Goal: Information Seeking & Learning: Learn about a topic

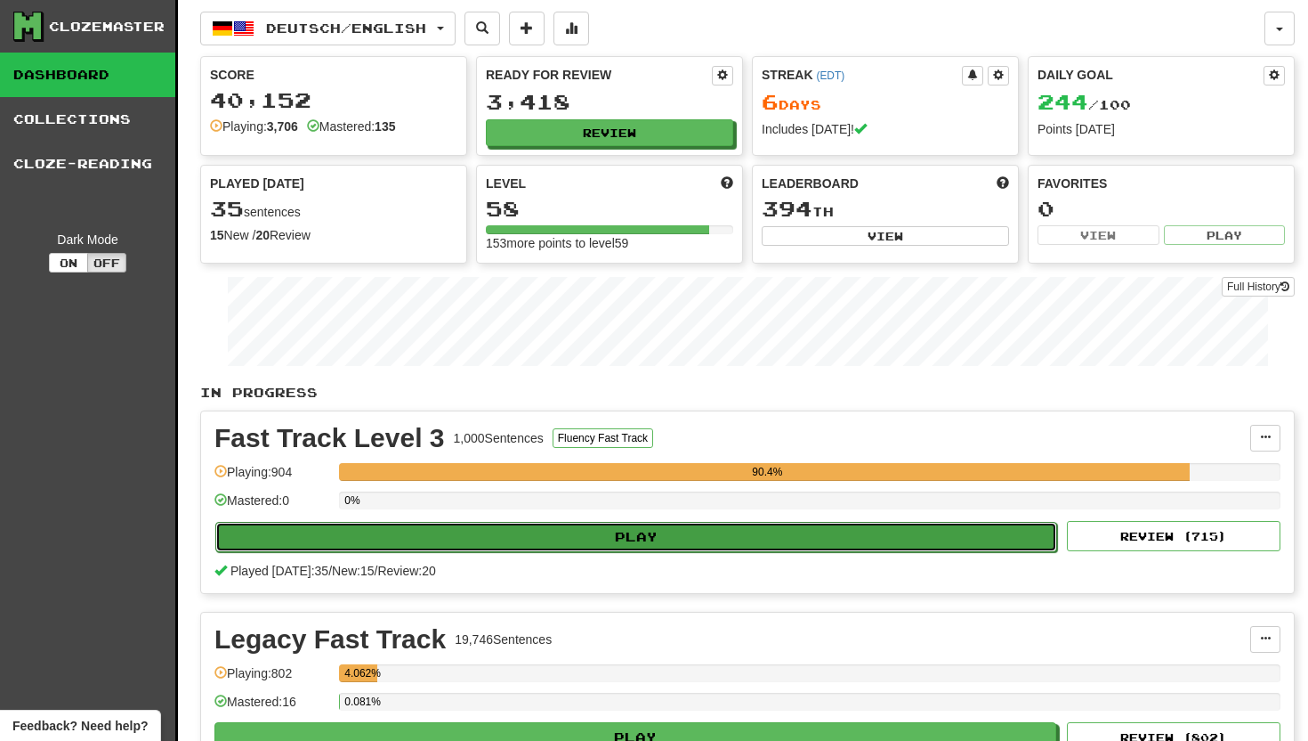
click at [598, 528] on button "Play" at bounding box center [636, 537] width 842 height 30
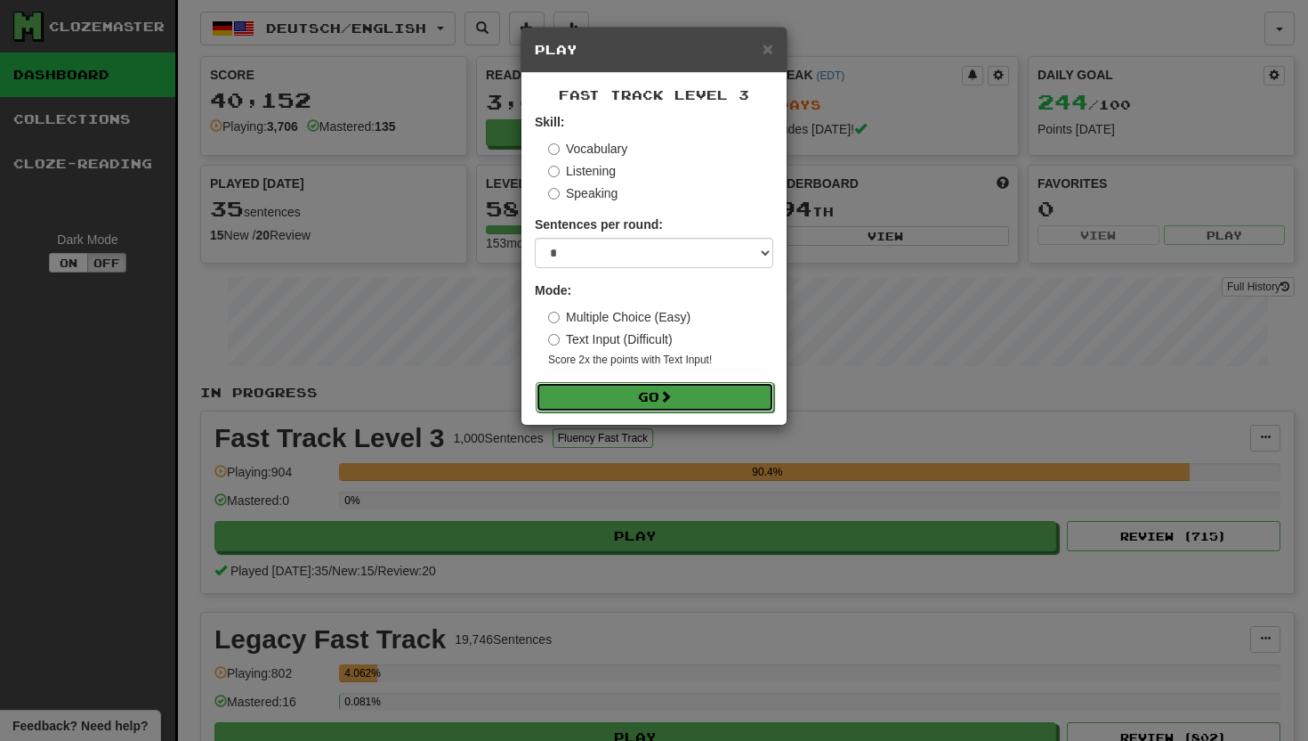
click at [640, 394] on button "Go" at bounding box center [655, 397] width 239 height 30
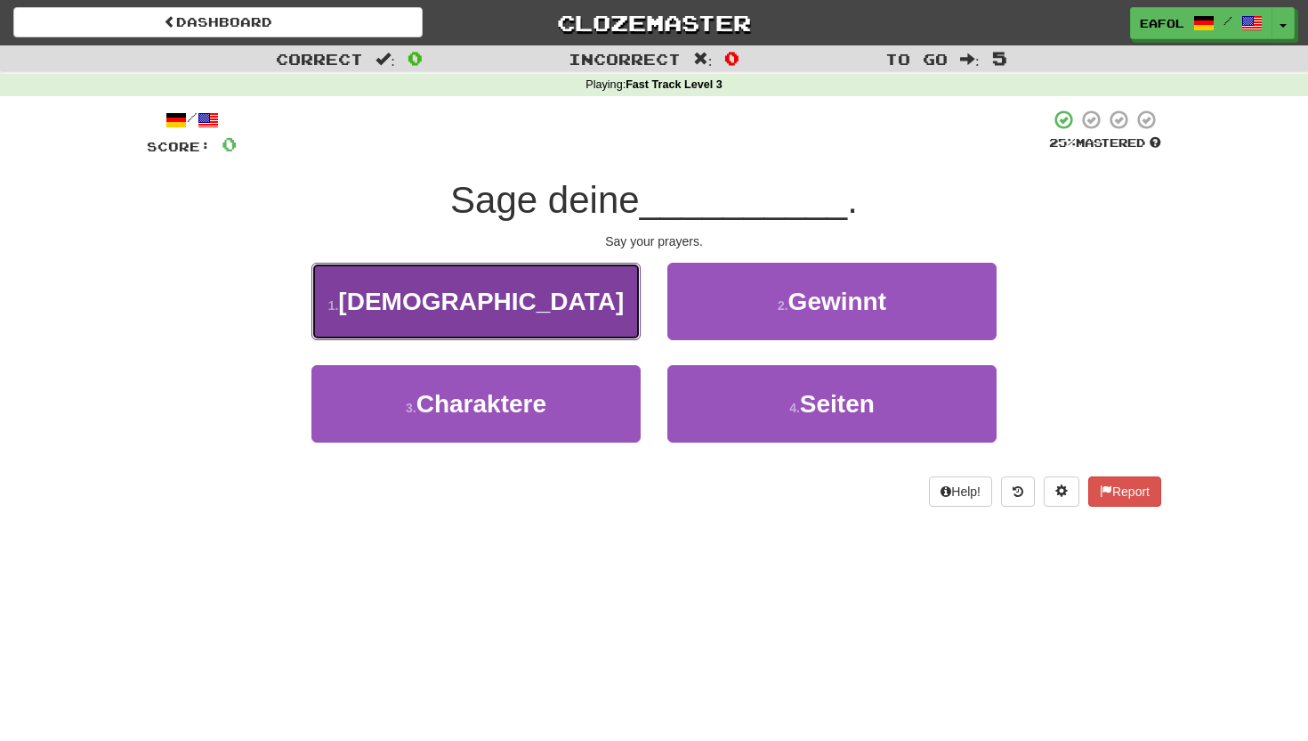
click at [596, 312] on button "1 . Gebete" at bounding box center [476, 301] width 329 height 77
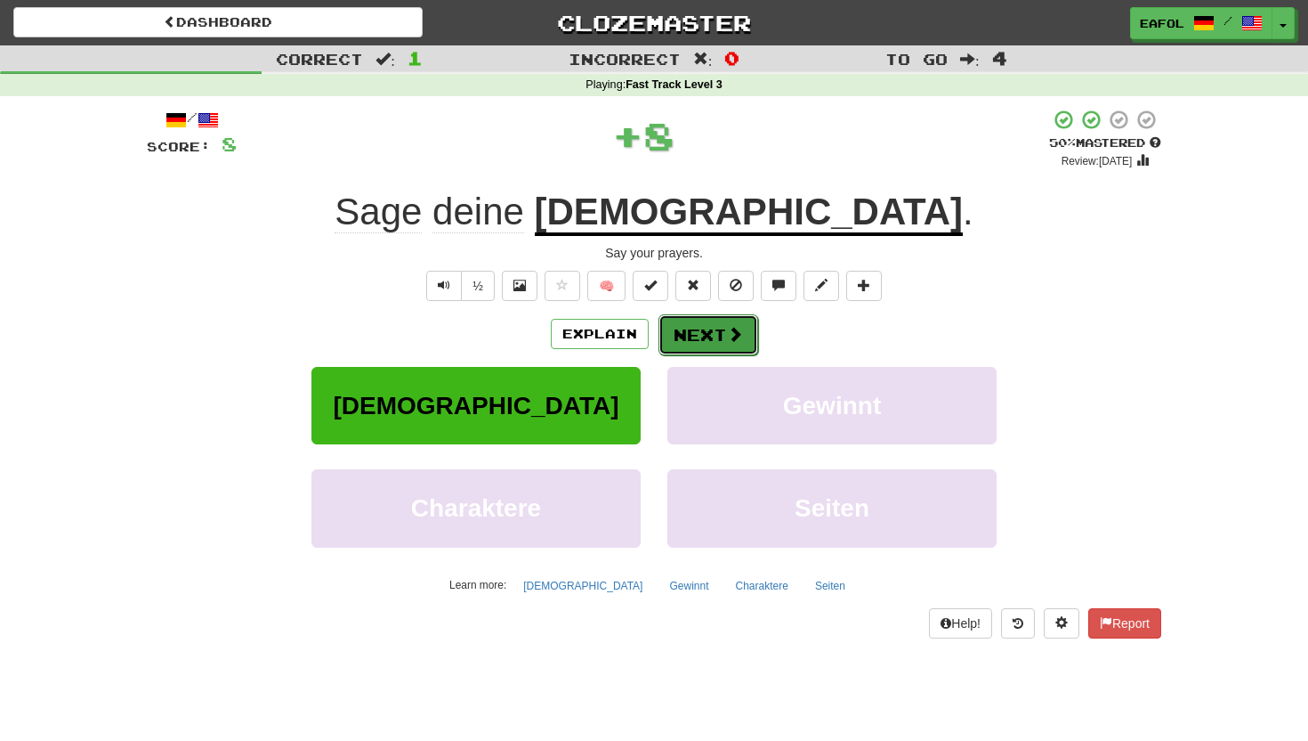
click at [691, 334] on button "Next" at bounding box center [709, 334] width 100 height 41
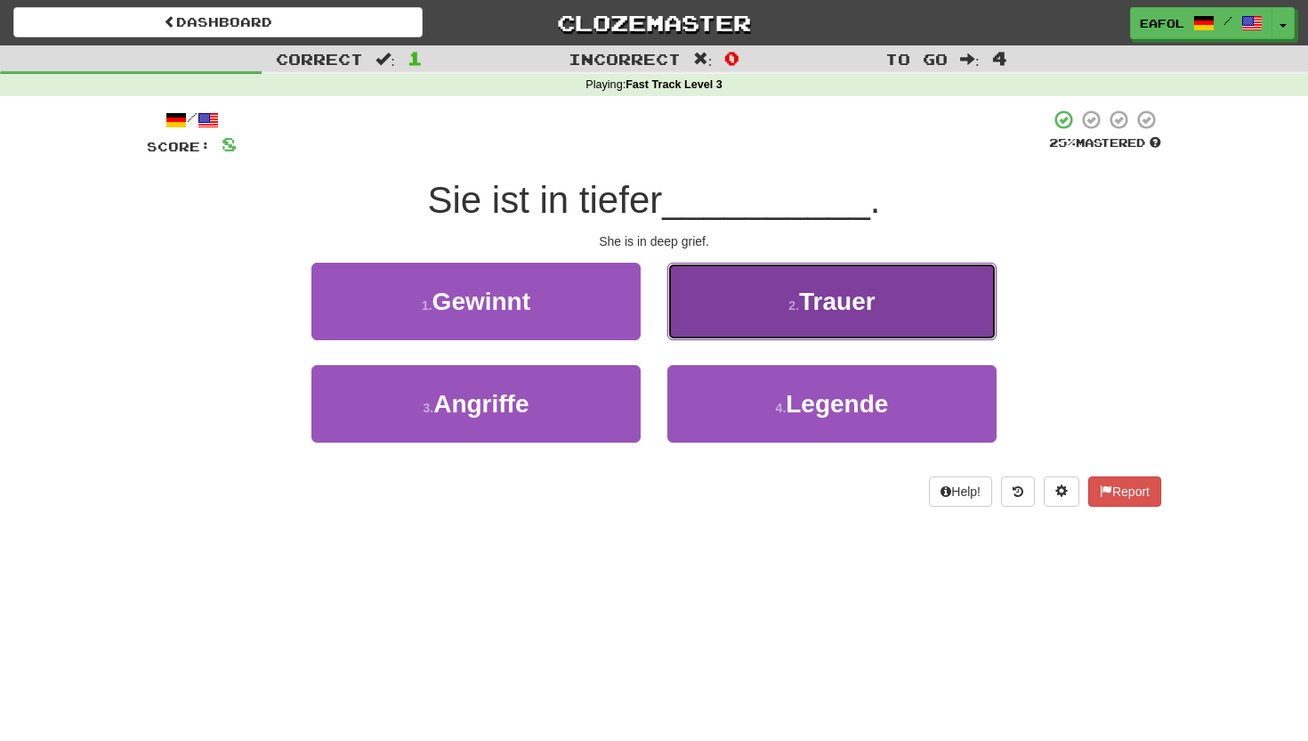
click at [698, 326] on button "2 . Trauer" at bounding box center [832, 301] width 329 height 77
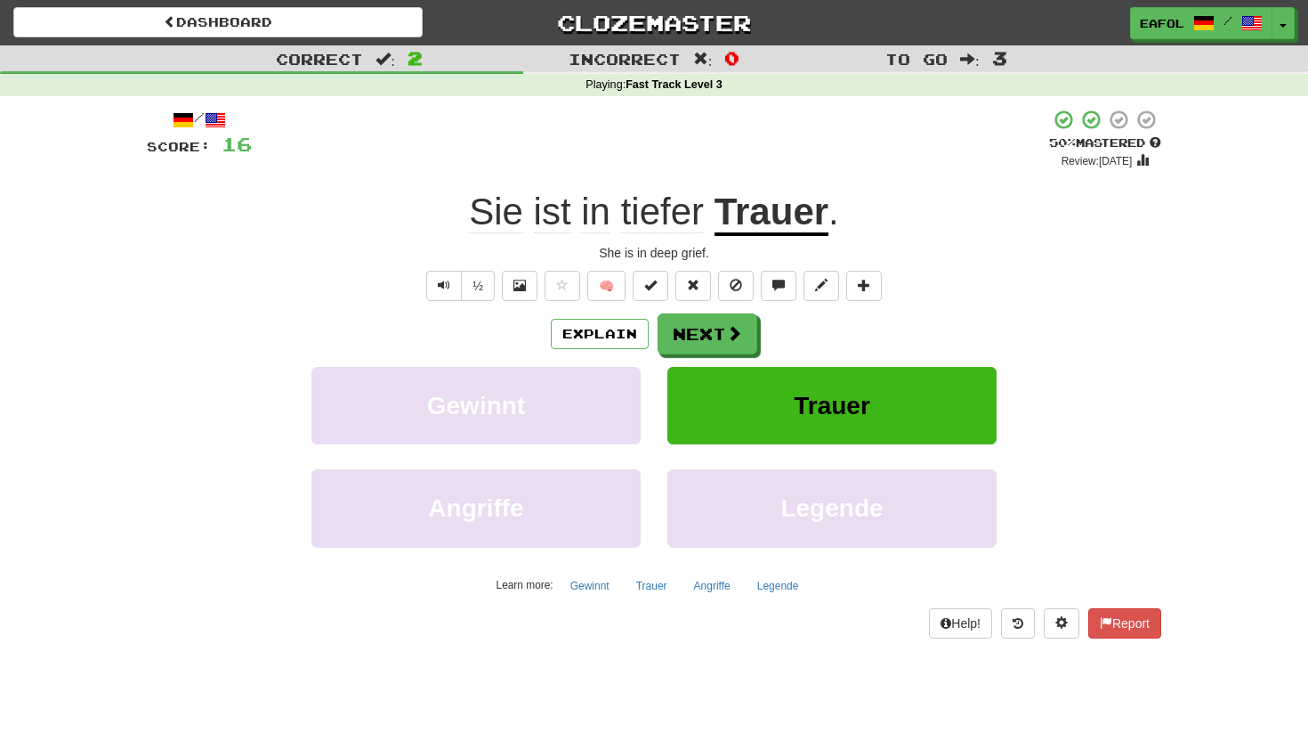
click at [768, 223] on u "Trauer" at bounding box center [772, 212] width 114 height 45
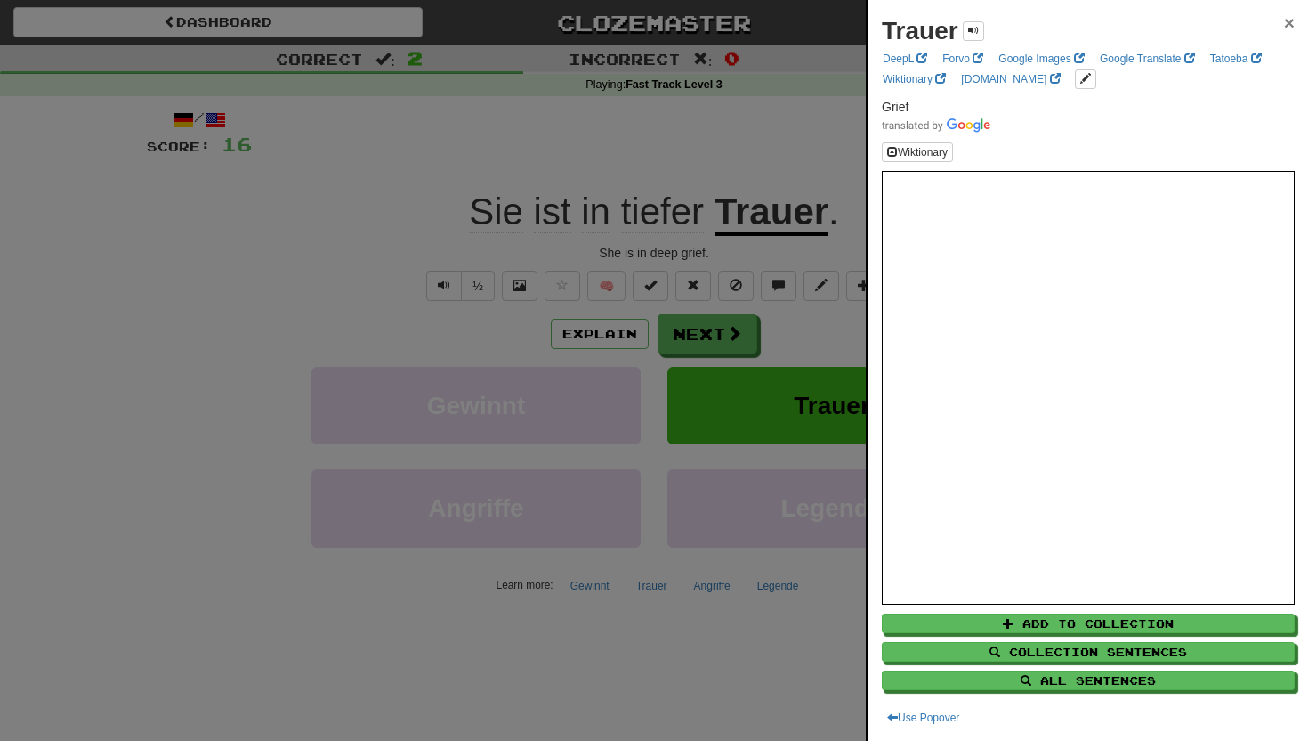
click at [1289, 21] on span "×" at bounding box center [1289, 22] width 11 height 20
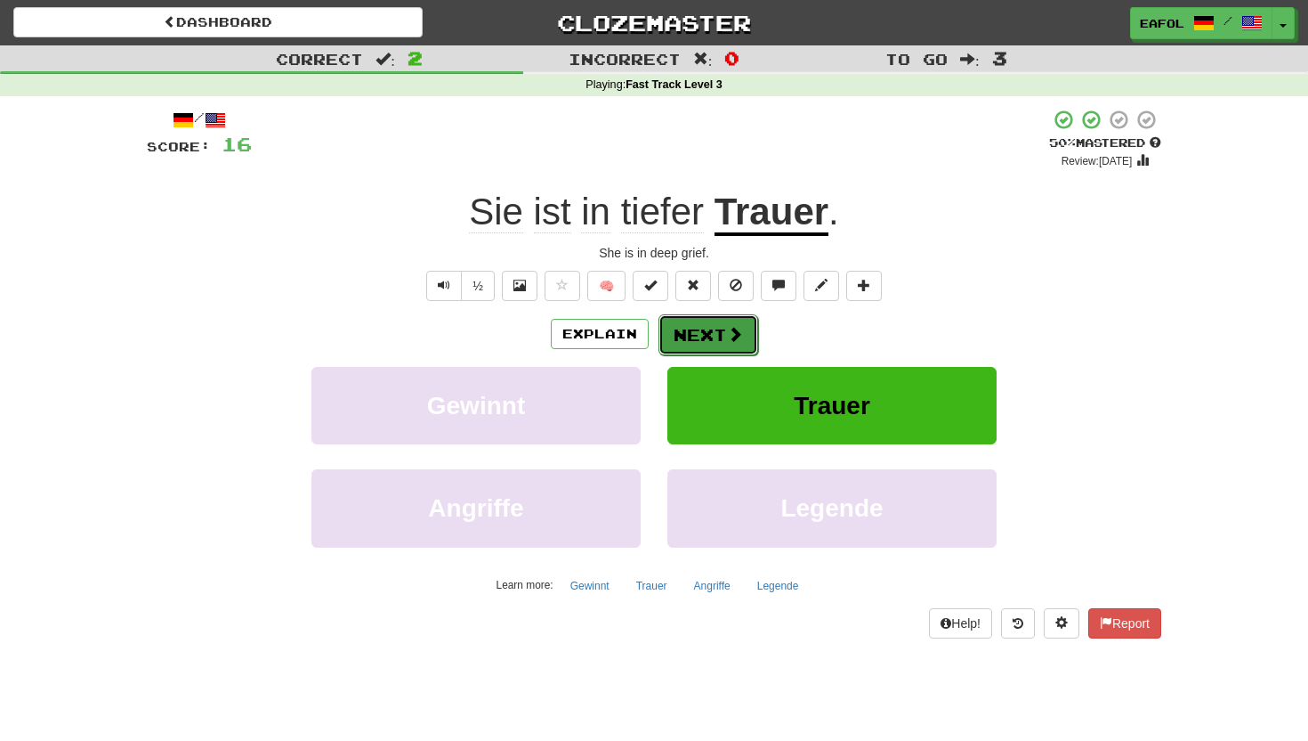
click at [718, 323] on button "Next" at bounding box center [709, 334] width 100 height 41
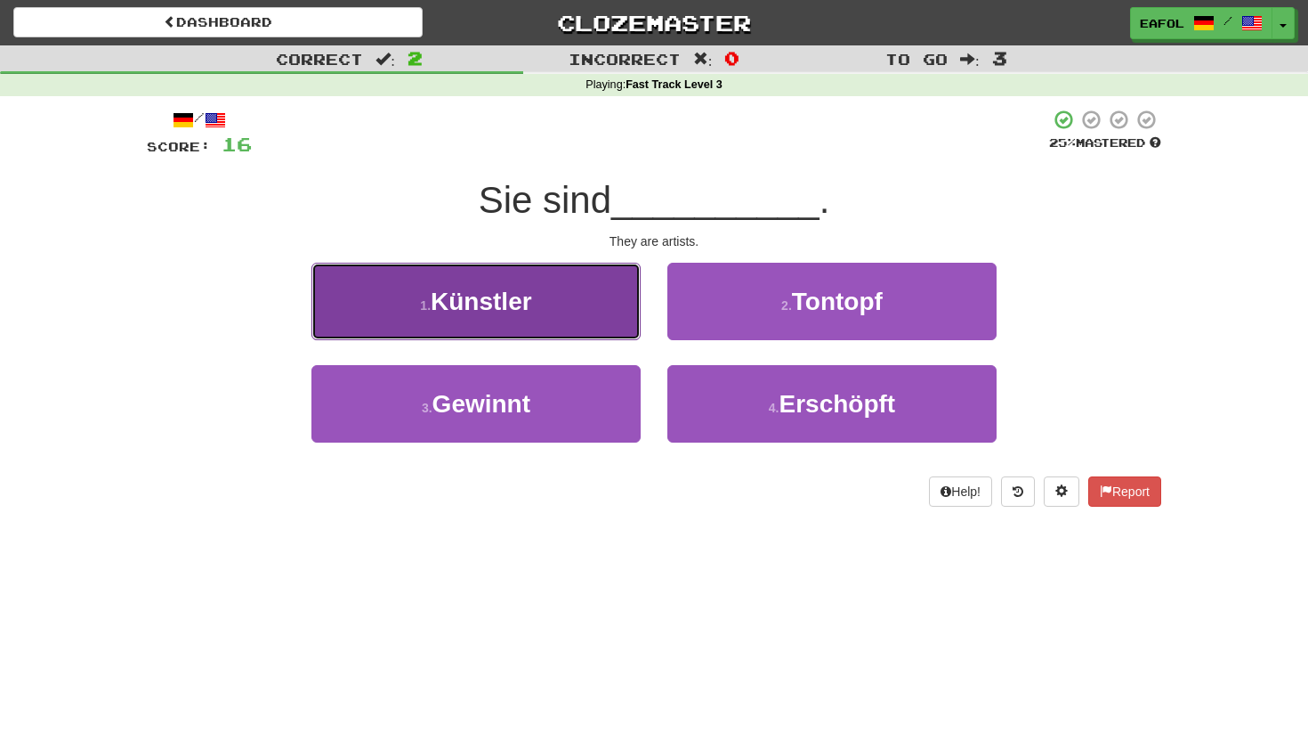
click at [613, 283] on button "1 . Künstler" at bounding box center [476, 301] width 329 height 77
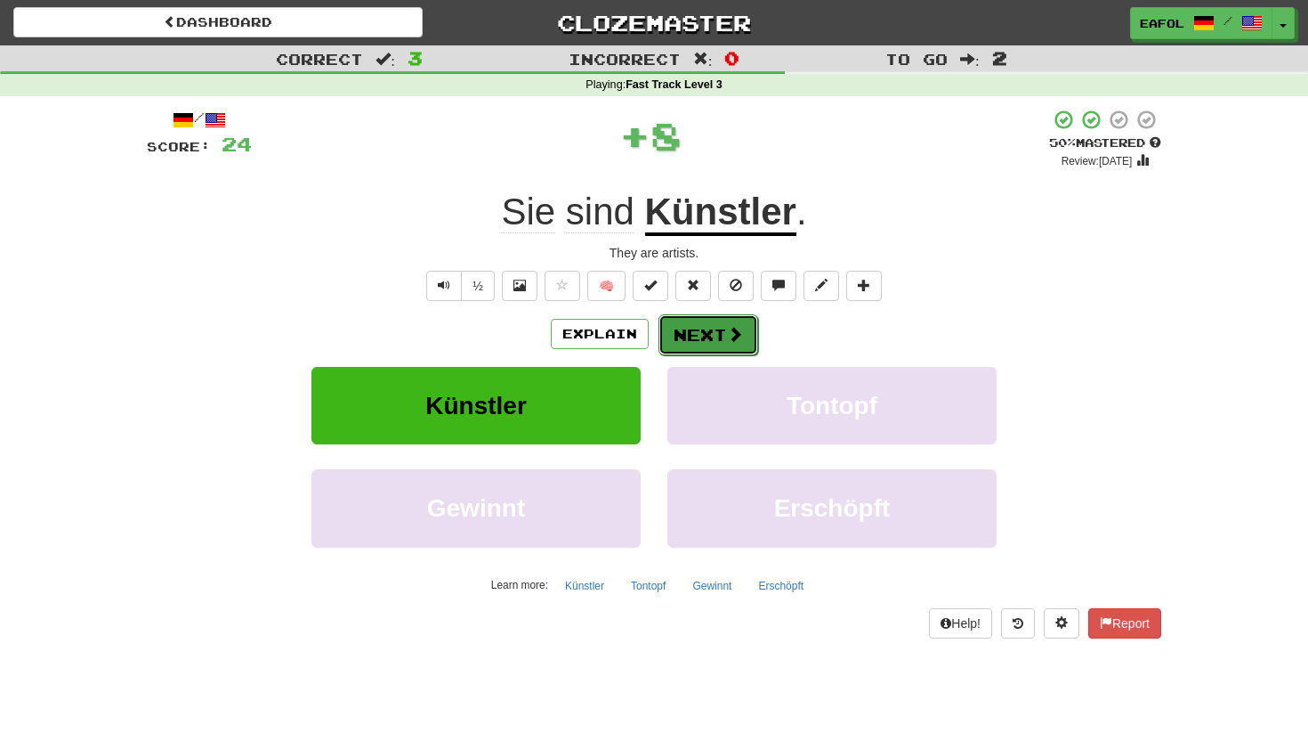
click at [723, 332] on button "Next" at bounding box center [709, 334] width 100 height 41
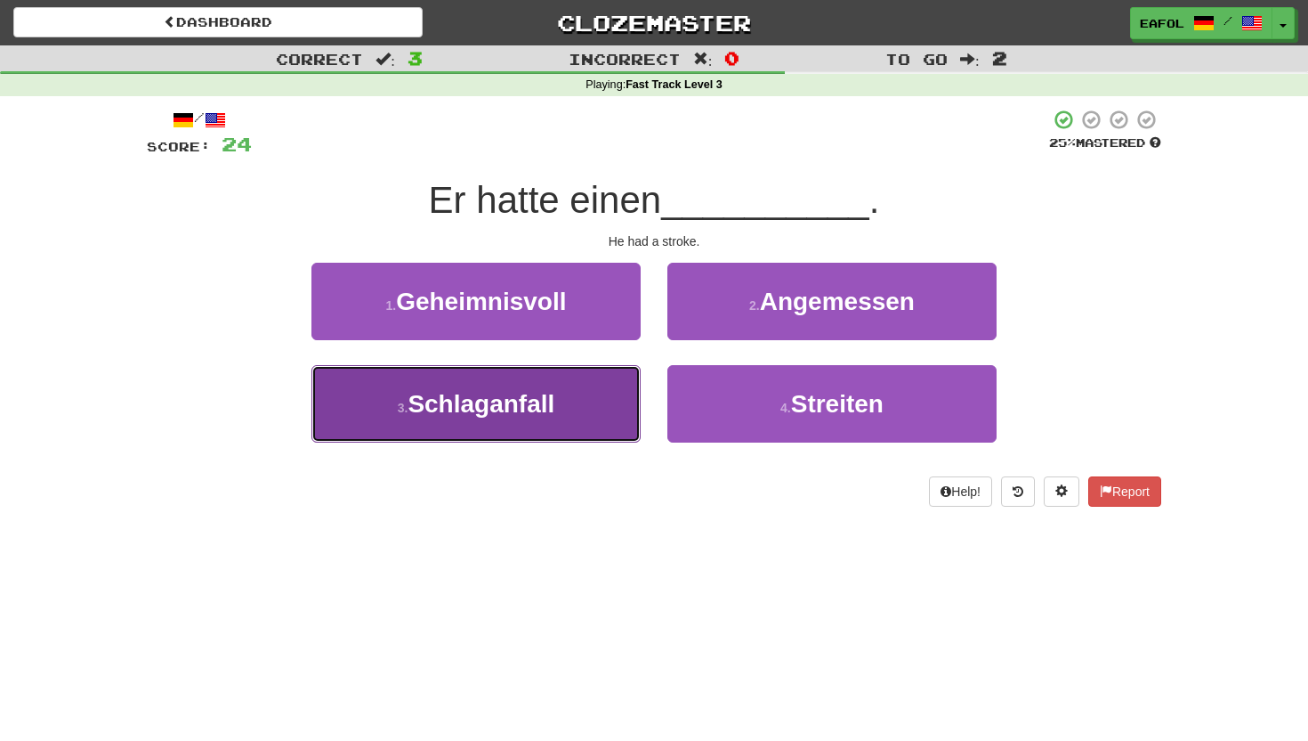
click at [531, 407] on span "Schlaganfall" at bounding box center [481, 404] width 147 height 28
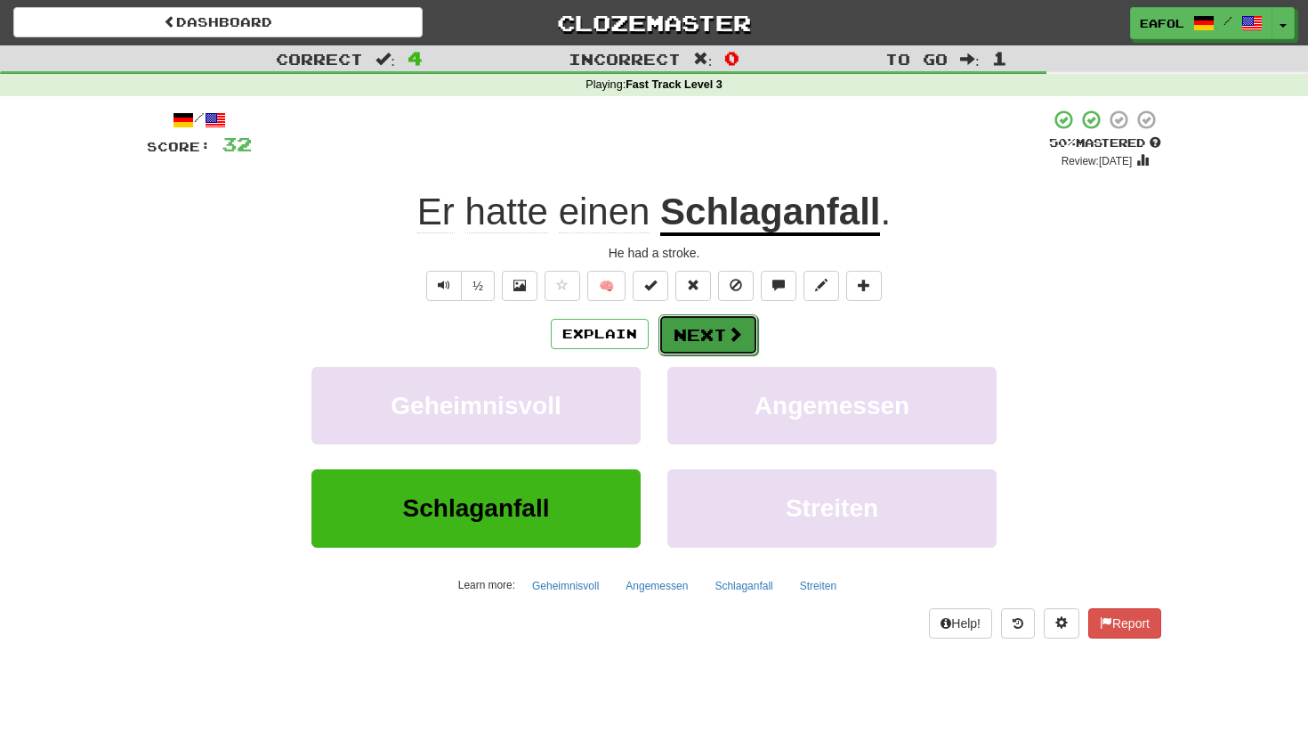
click at [694, 333] on button "Next" at bounding box center [709, 334] width 100 height 41
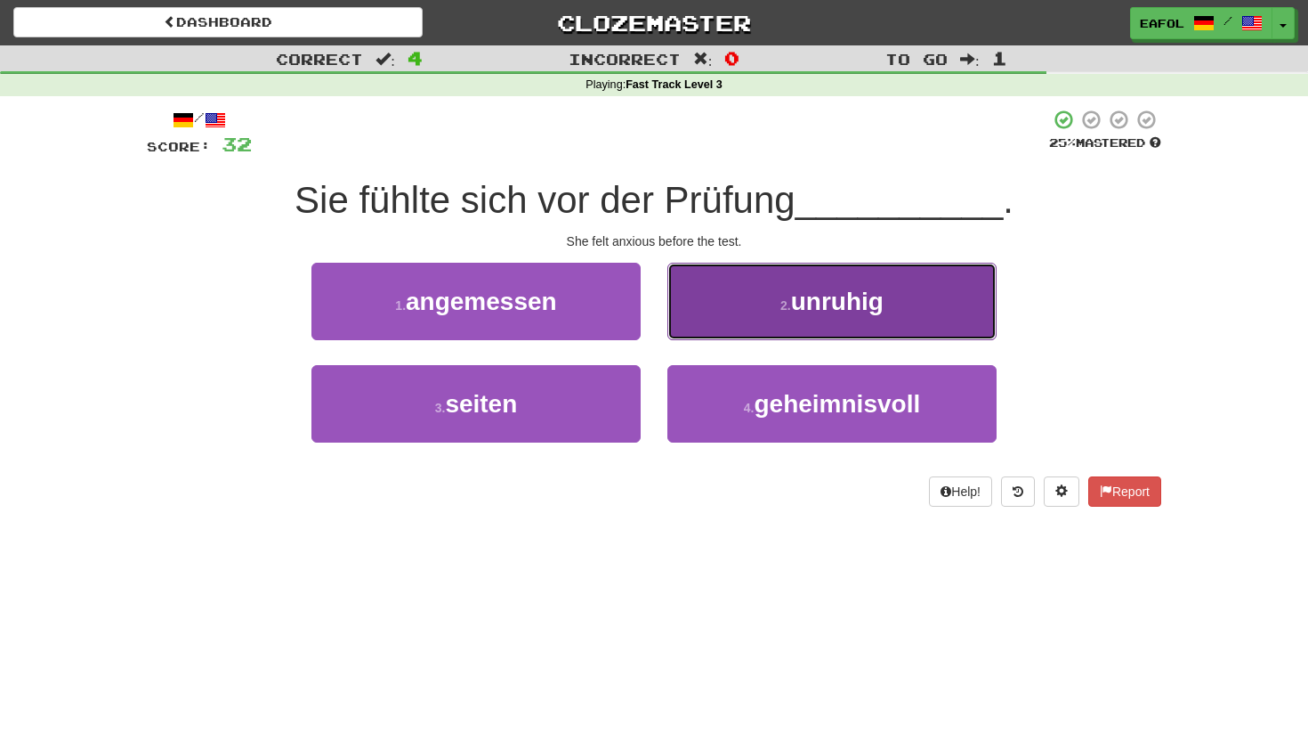
click at [771, 295] on button "2 . unruhig" at bounding box center [832, 301] width 329 height 77
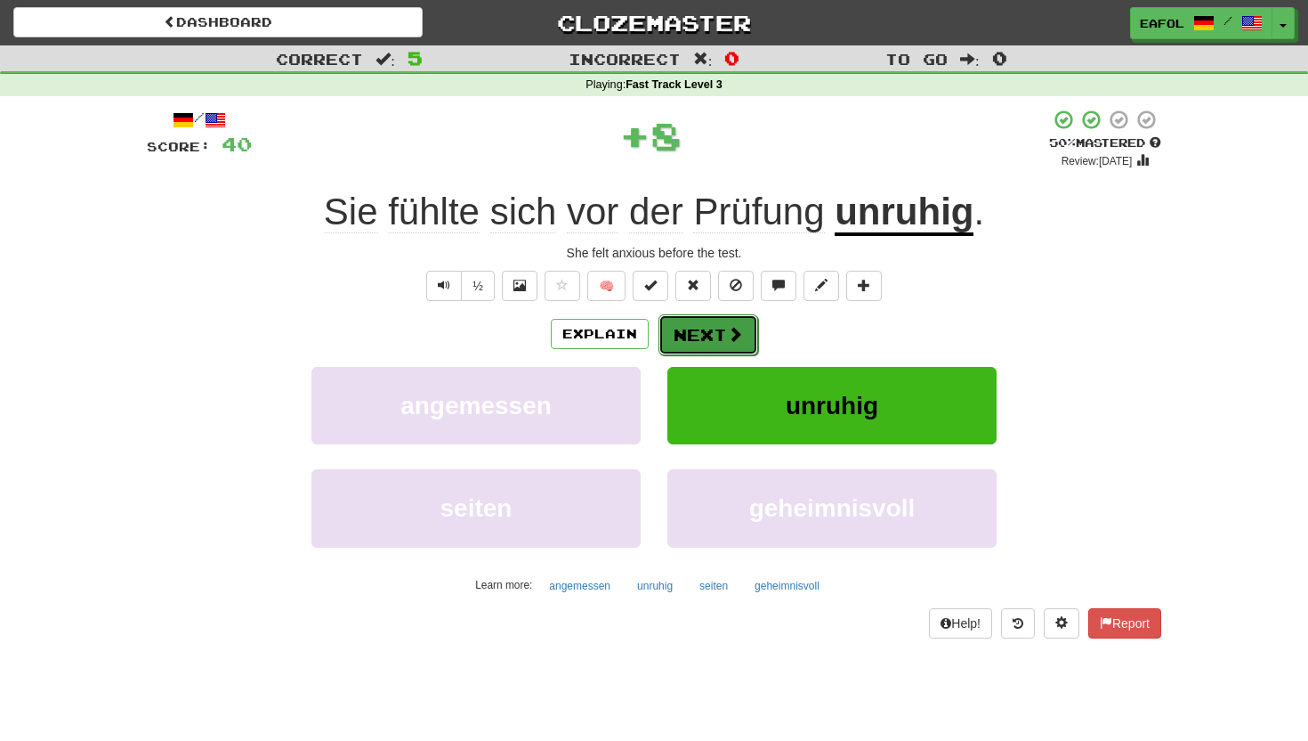
click at [707, 325] on button "Next" at bounding box center [709, 334] width 100 height 41
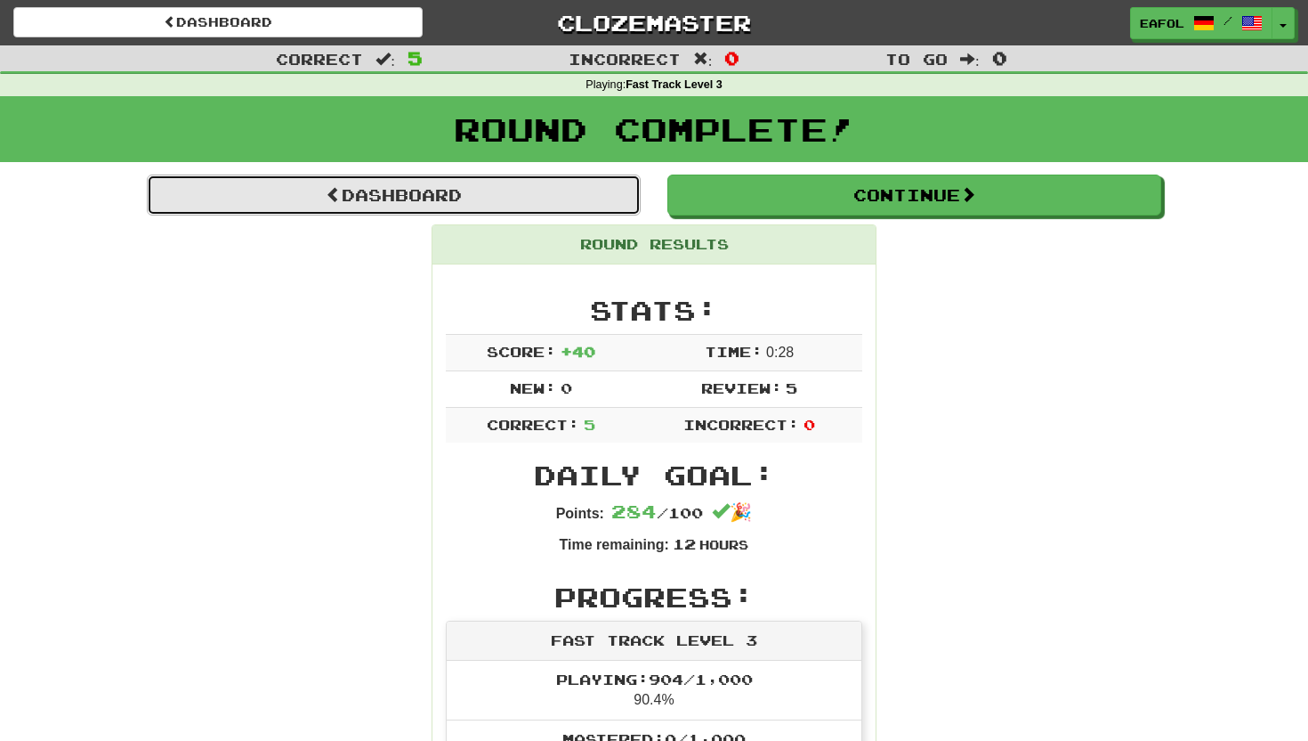
click at [472, 201] on link "Dashboard" at bounding box center [394, 194] width 494 height 41
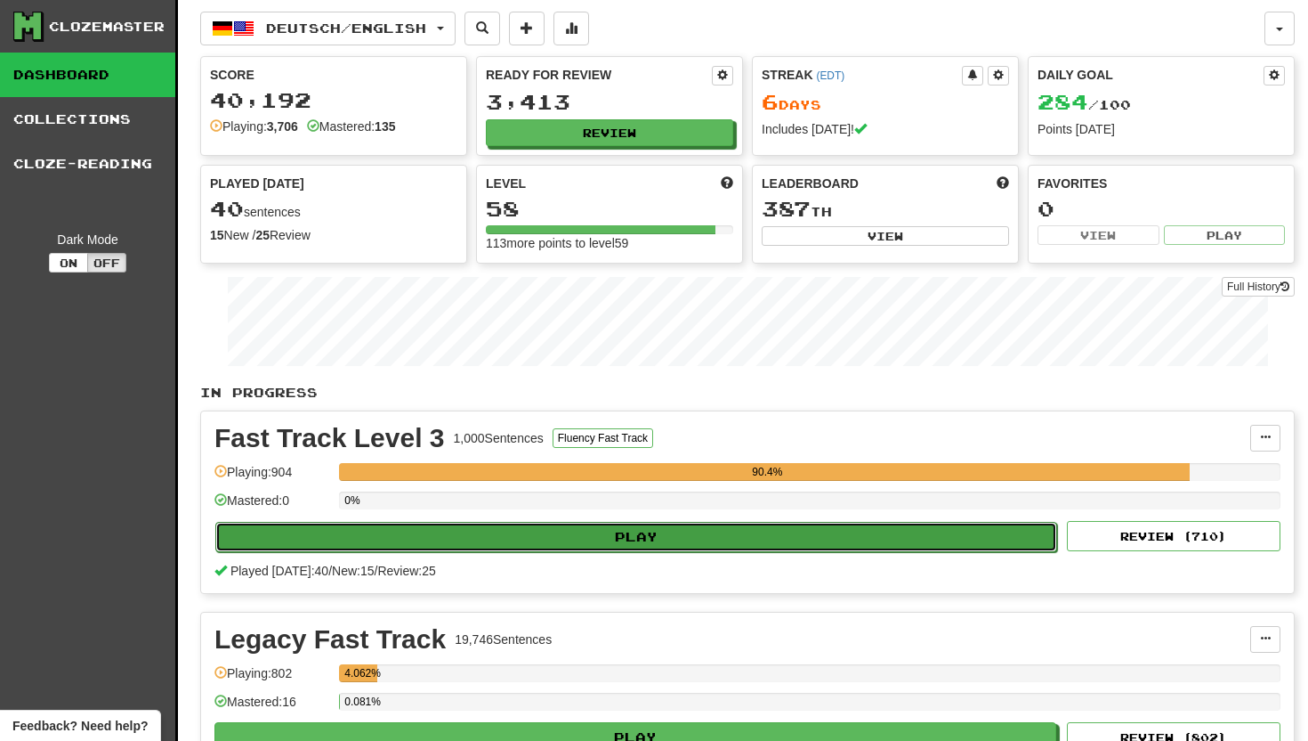
click at [489, 529] on button "Play" at bounding box center [636, 537] width 842 height 30
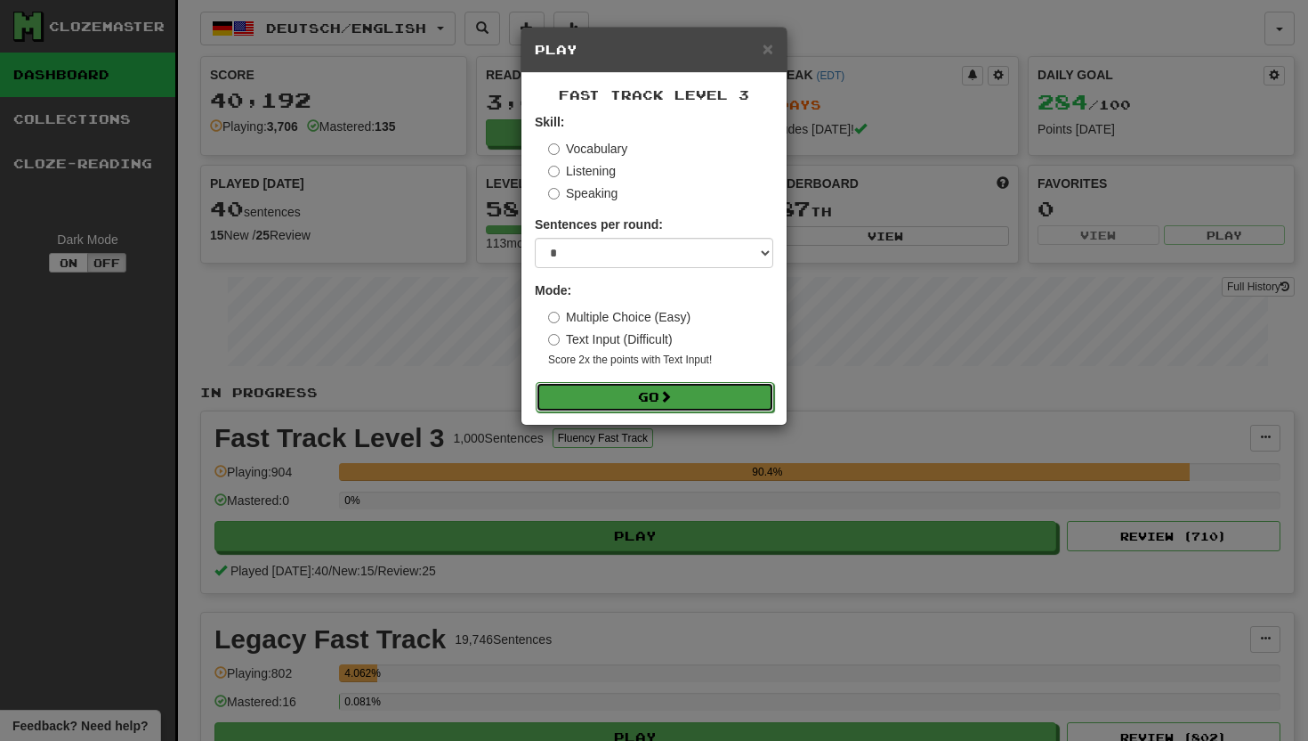
click at [552, 388] on button "Go" at bounding box center [655, 397] width 239 height 30
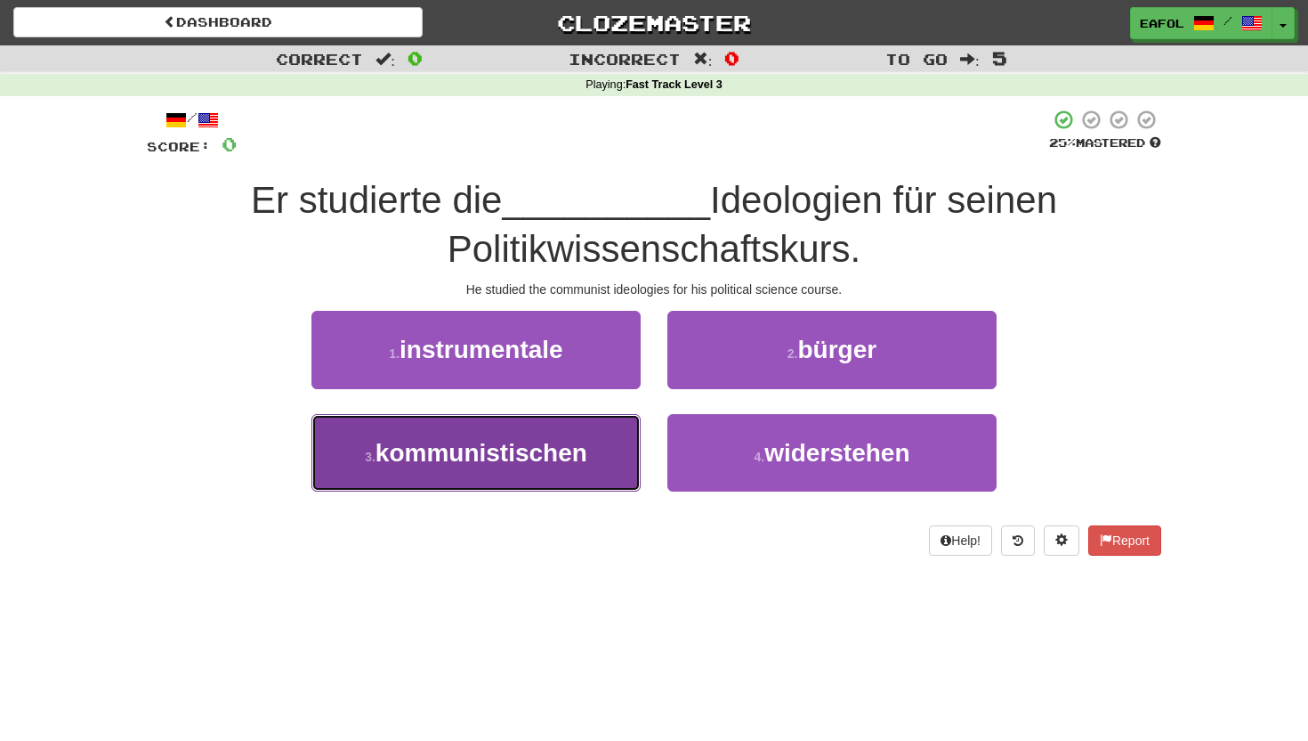
click at [465, 446] on span "kommunistischen" at bounding box center [482, 453] width 212 height 28
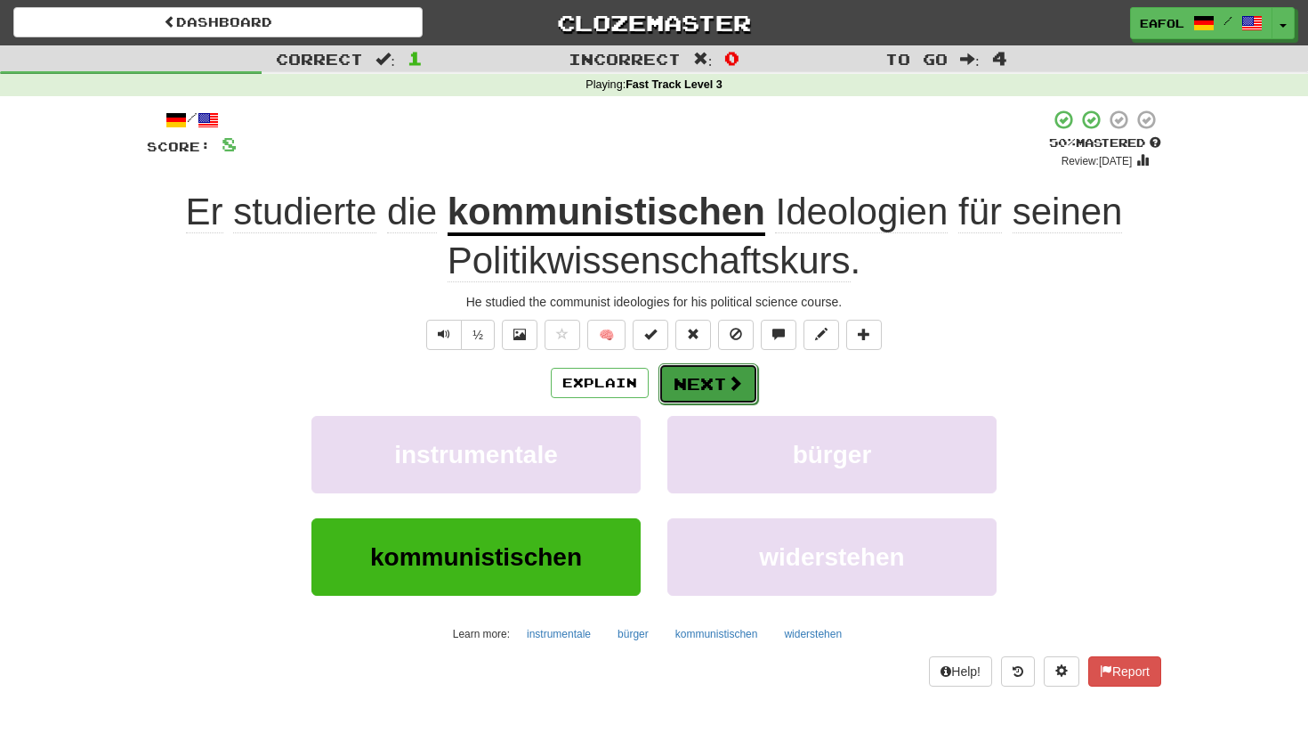
click at [685, 372] on button "Next" at bounding box center [709, 383] width 100 height 41
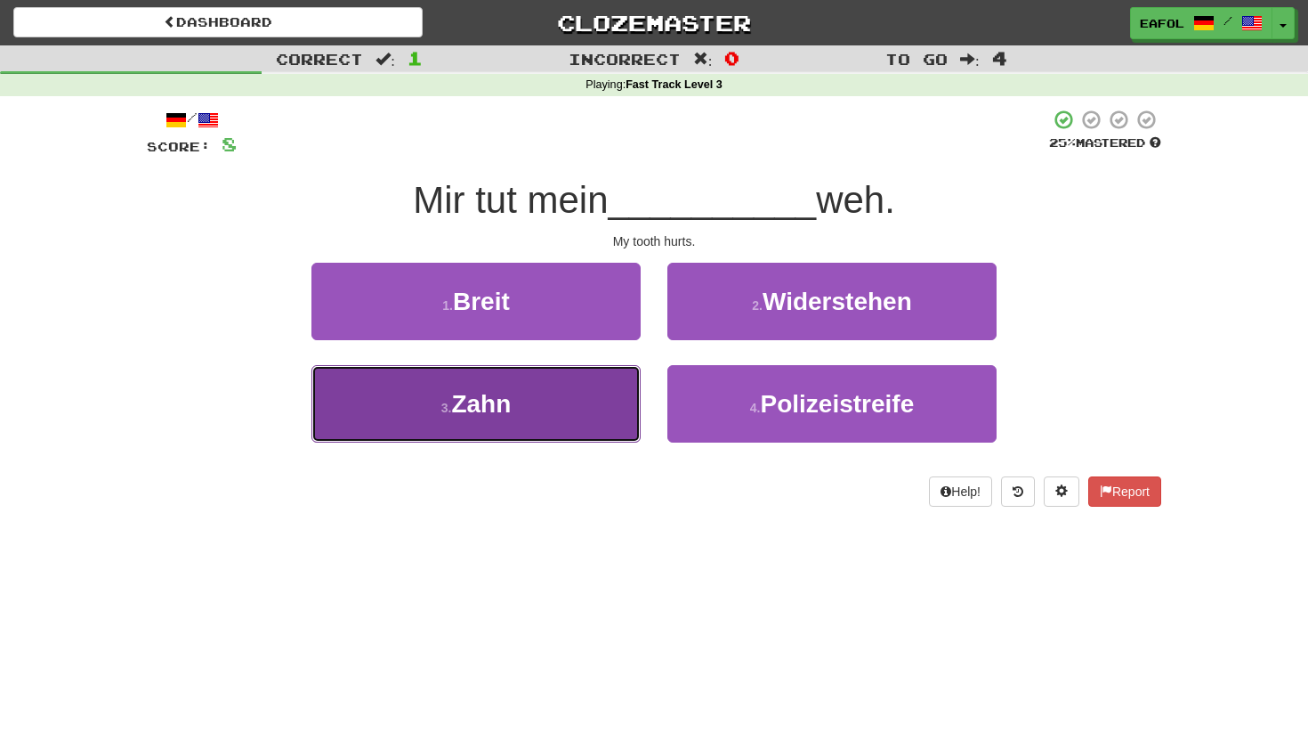
click at [494, 425] on button "3 . Zahn" at bounding box center [476, 403] width 329 height 77
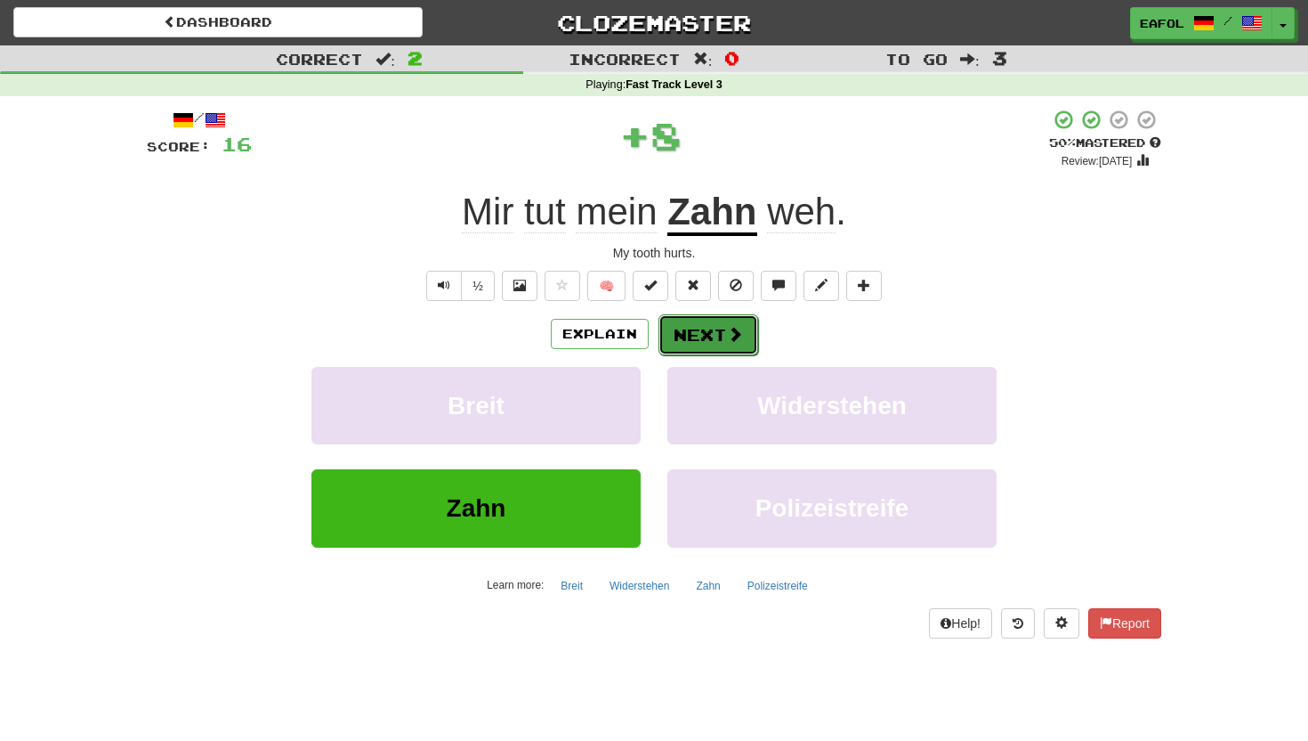
click at [719, 328] on button "Next" at bounding box center [709, 334] width 100 height 41
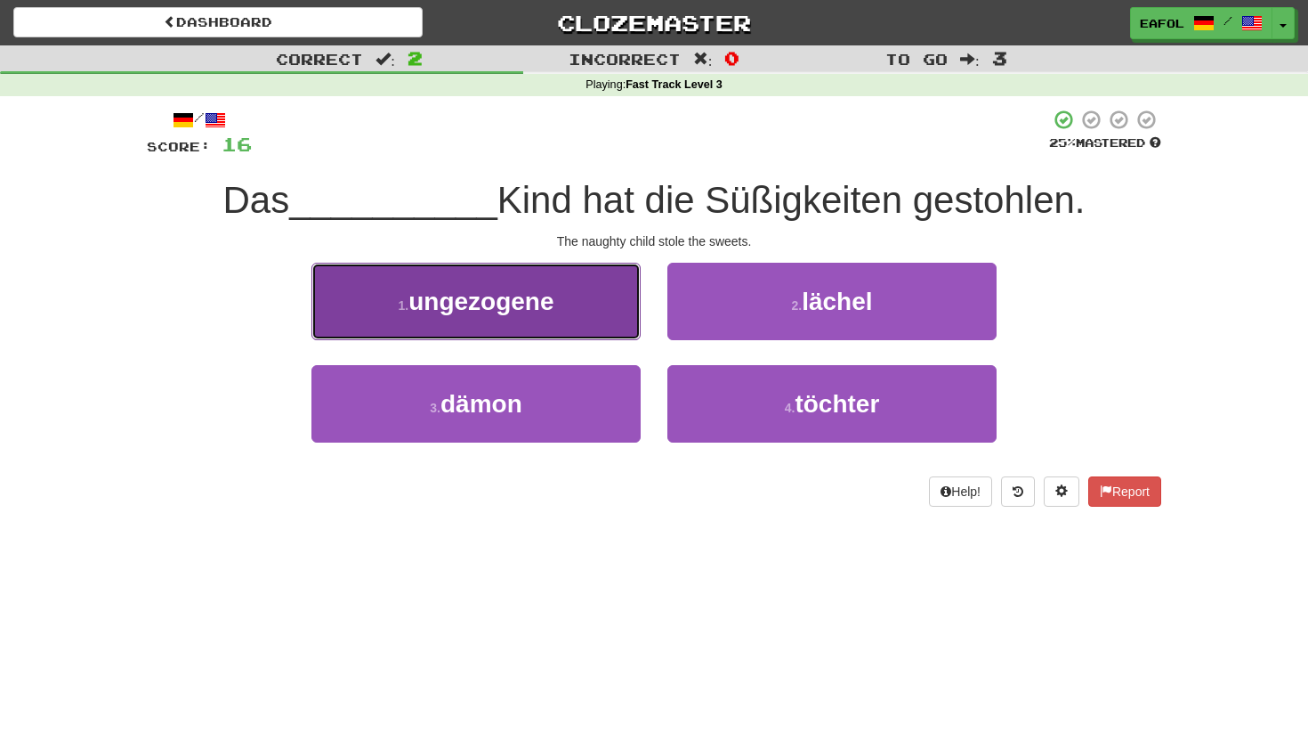
click at [442, 300] on span "ungezogene" at bounding box center [481, 301] width 145 height 28
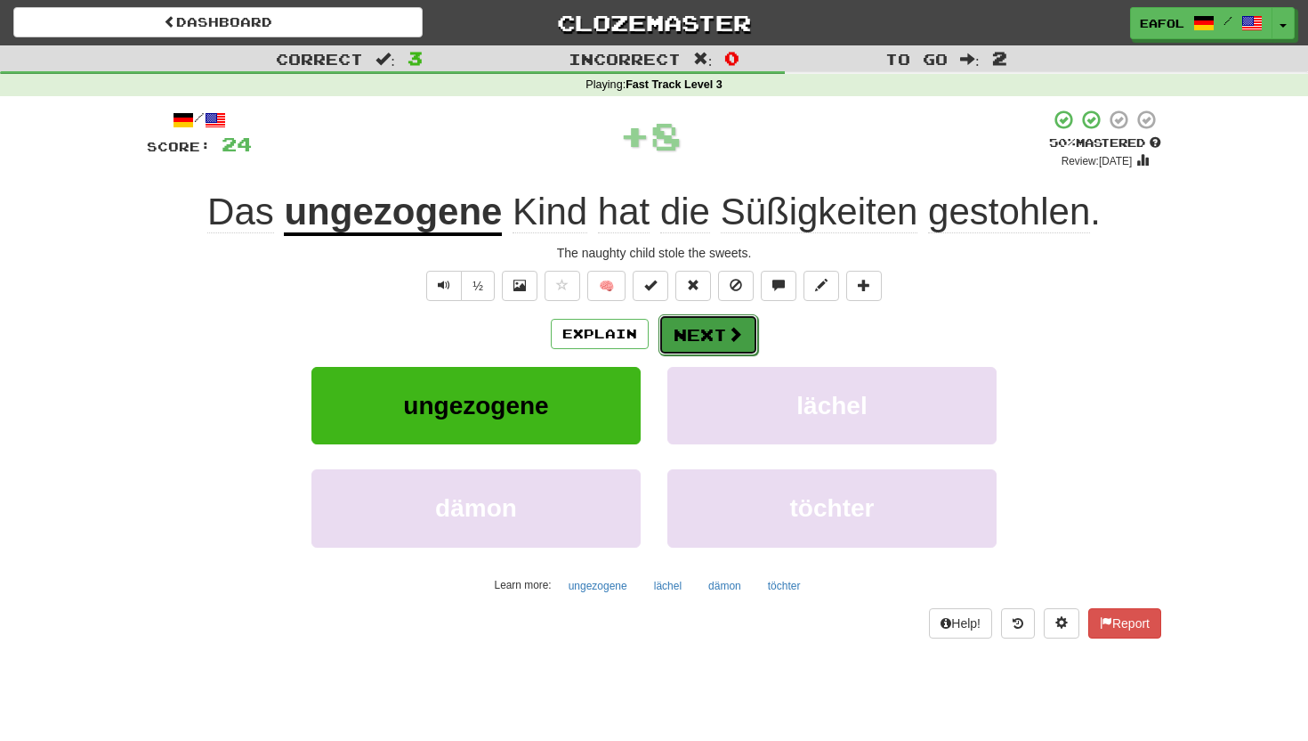
click at [702, 332] on button "Next" at bounding box center [709, 334] width 100 height 41
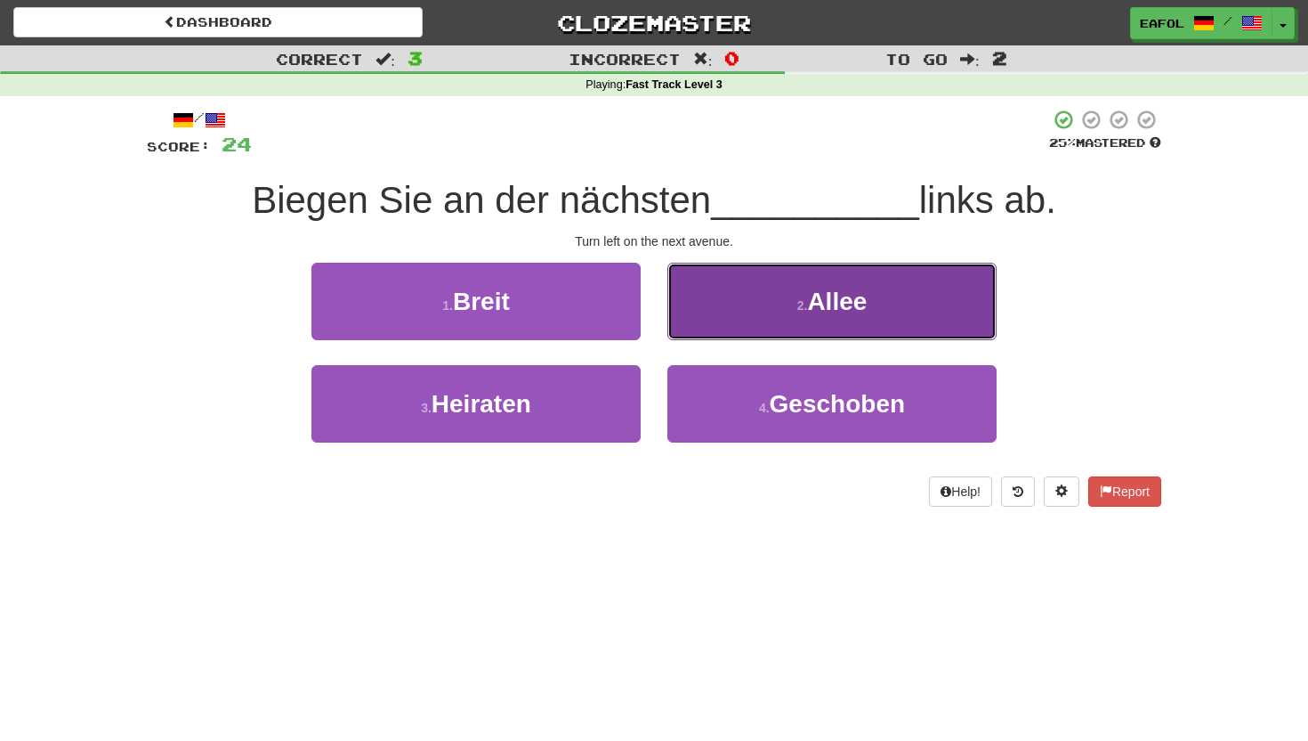
click at [759, 301] on button "2 . Allee" at bounding box center [832, 301] width 329 height 77
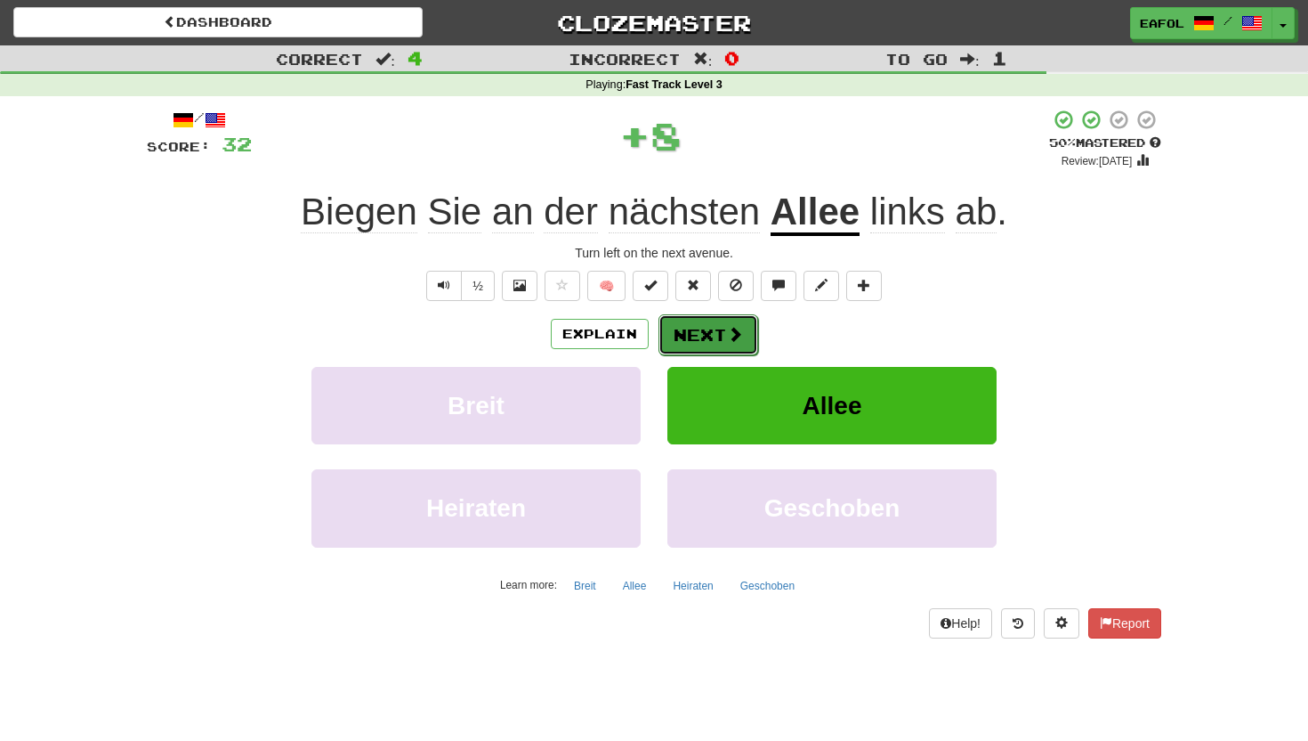
click at [679, 337] on button "Next" at bounding box center [709, 334] width 100 height 41
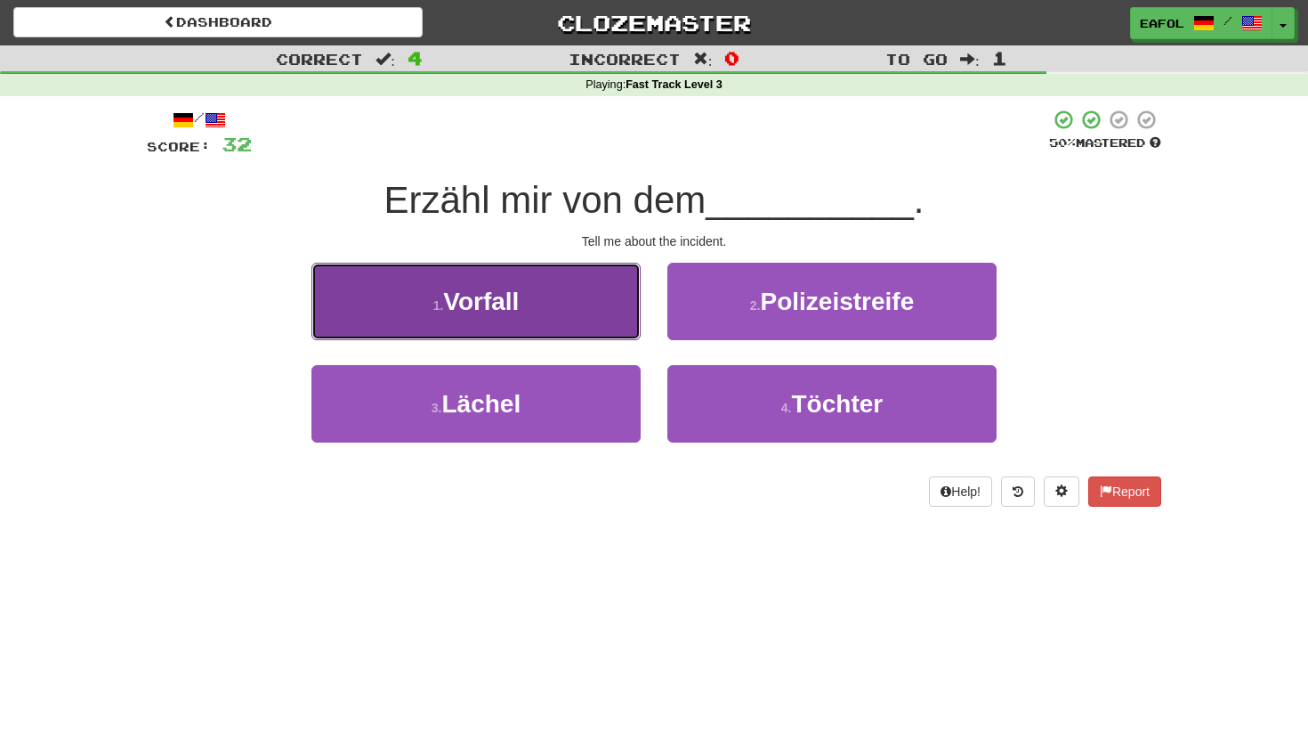
click at [526, 304] on button "1 . Vorfall" at bounding box center [476, 301] width 329 height 77
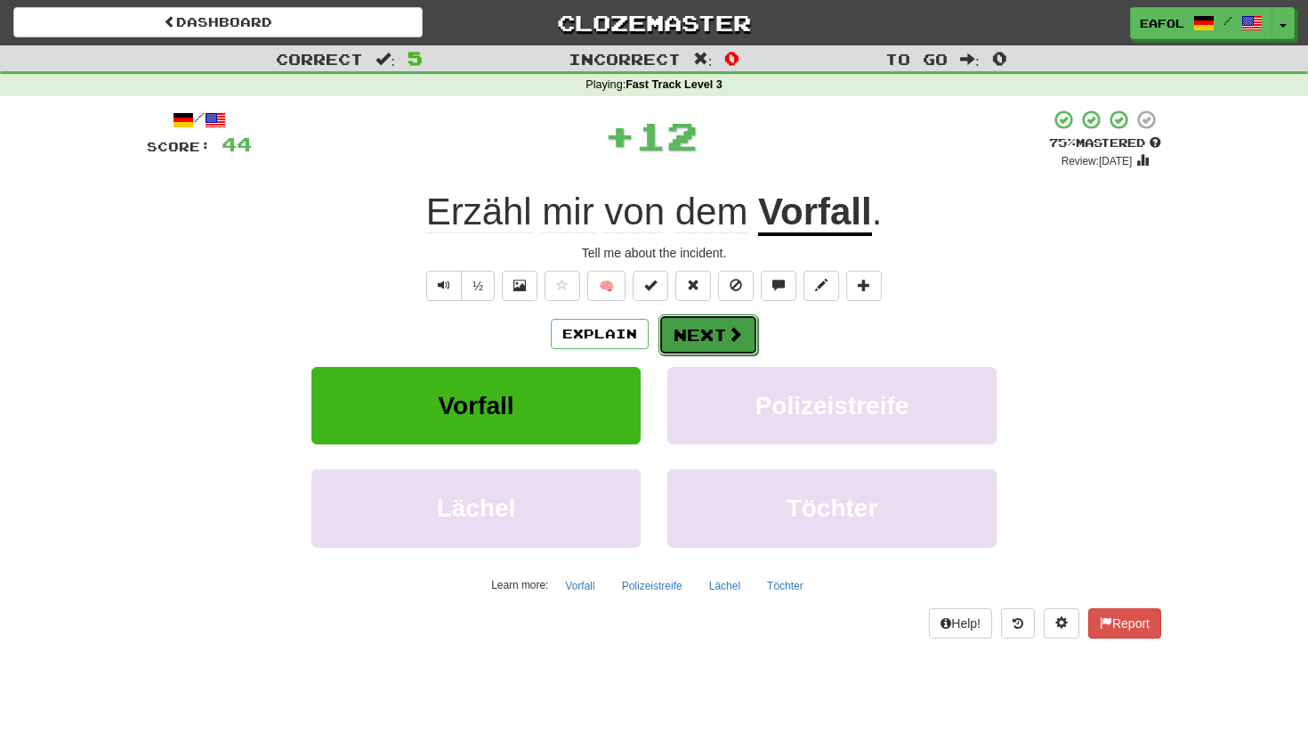
click at [710, 331] on button "Next" at bounding box center [709, 334] width 100 height 41
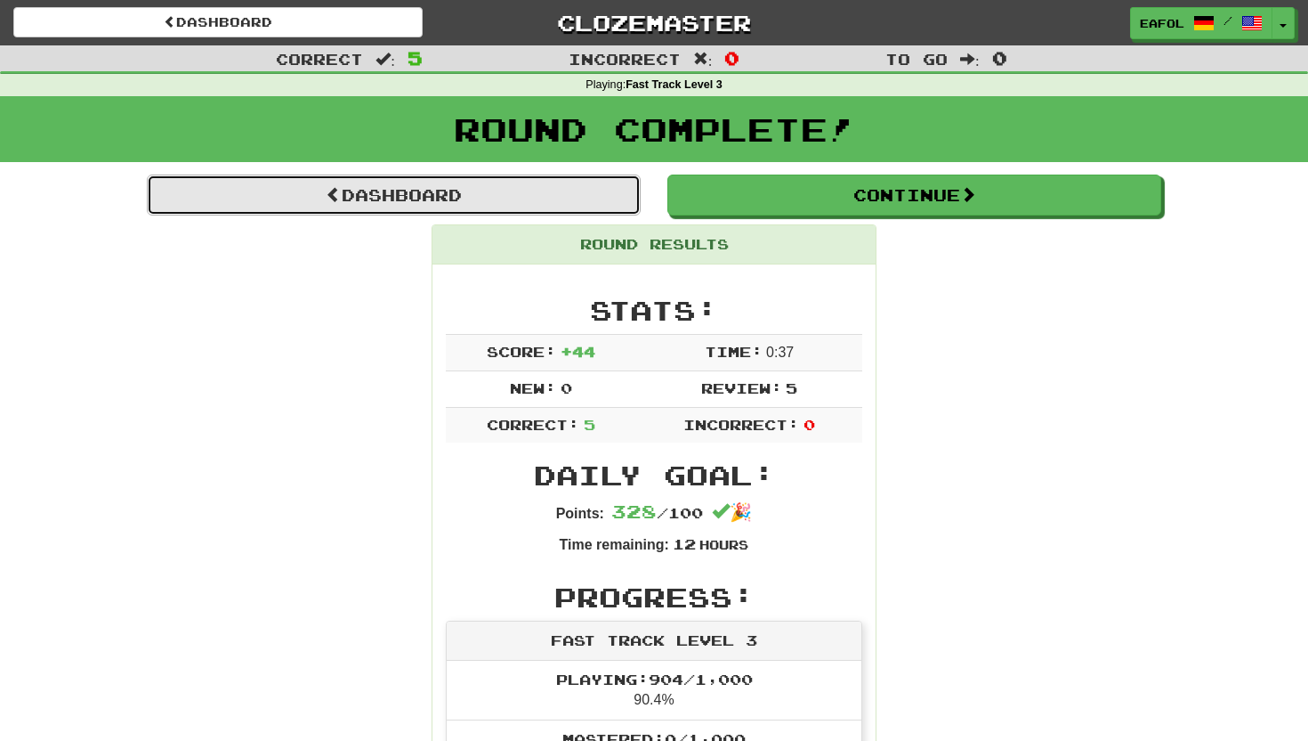
click at [521, 185] on link "Dashboard" at bounding box center [394, 194] width 494 height 41
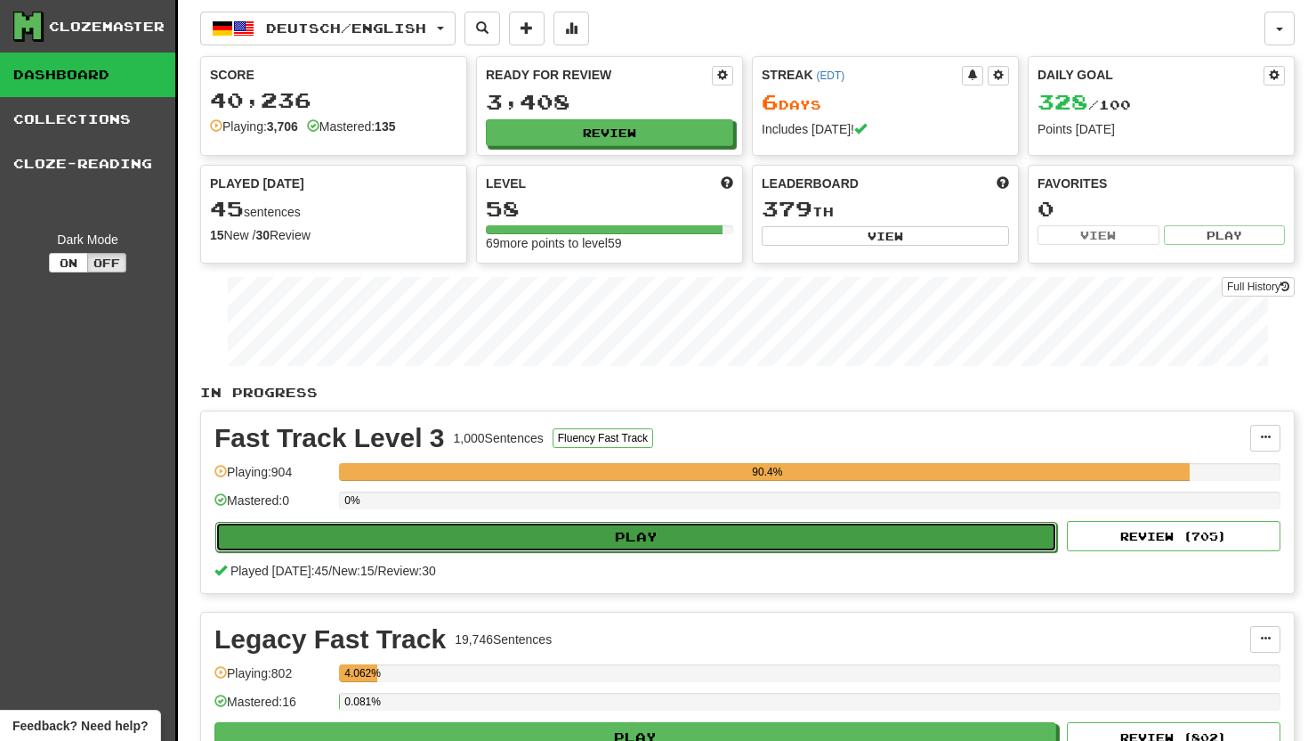
click at [580, 531] on button "Play" at bounding box center [636, 537] width 842 height 30
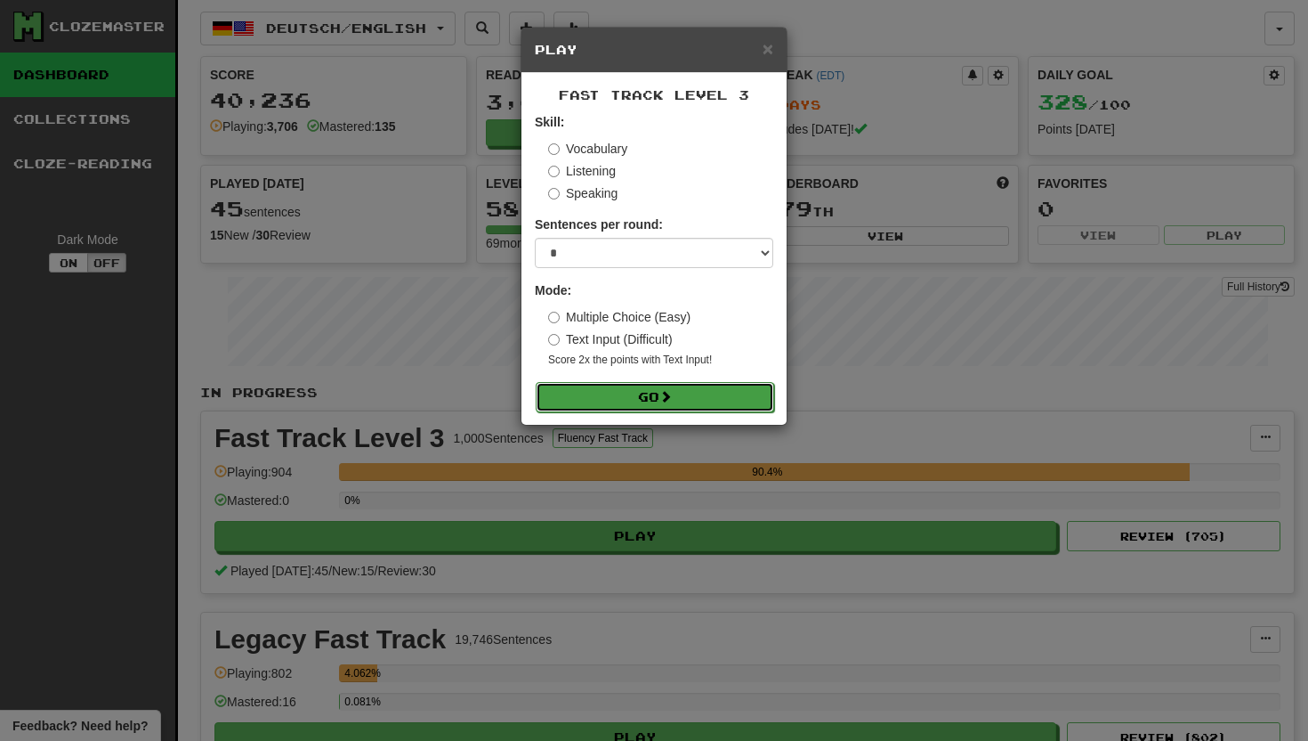
click at [619, 399] on button "Go" at bounding box center [655, 397] width 239 height 30
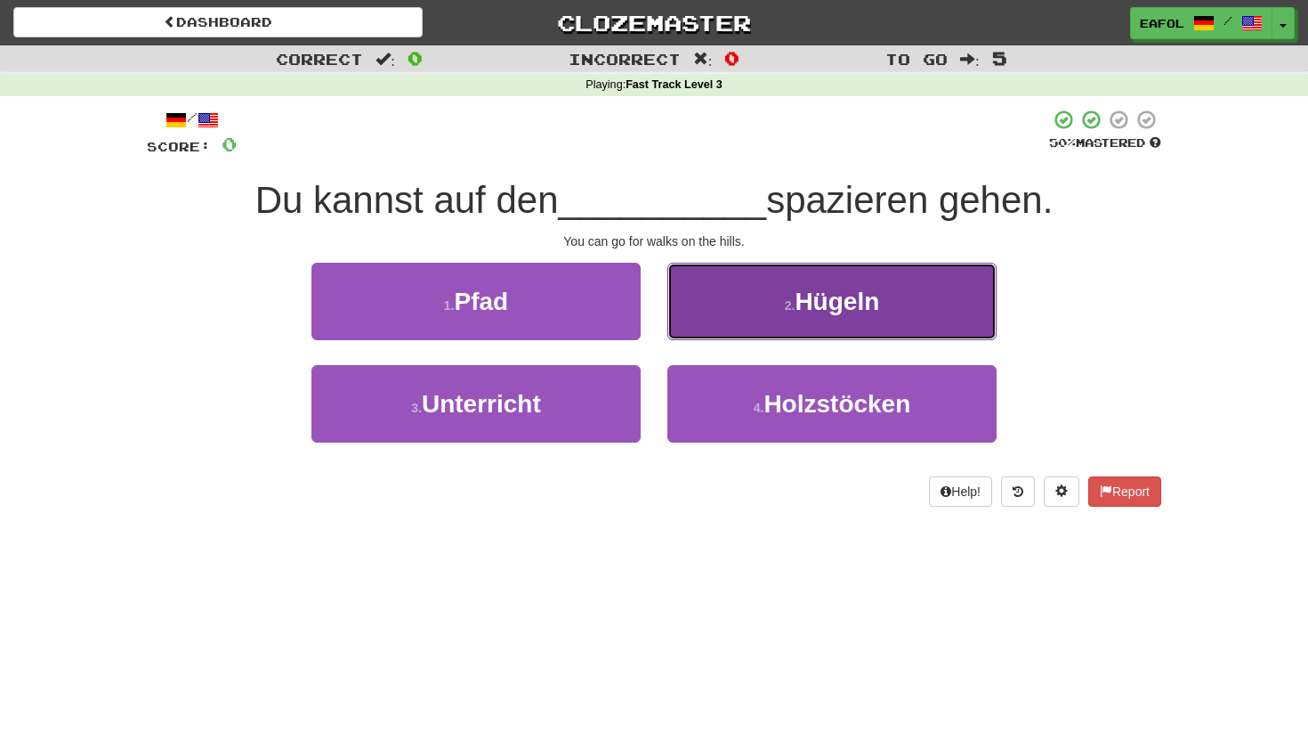
click at [789, 310] on small "2 ." at bounding box center [790, 305] width 11 height 14
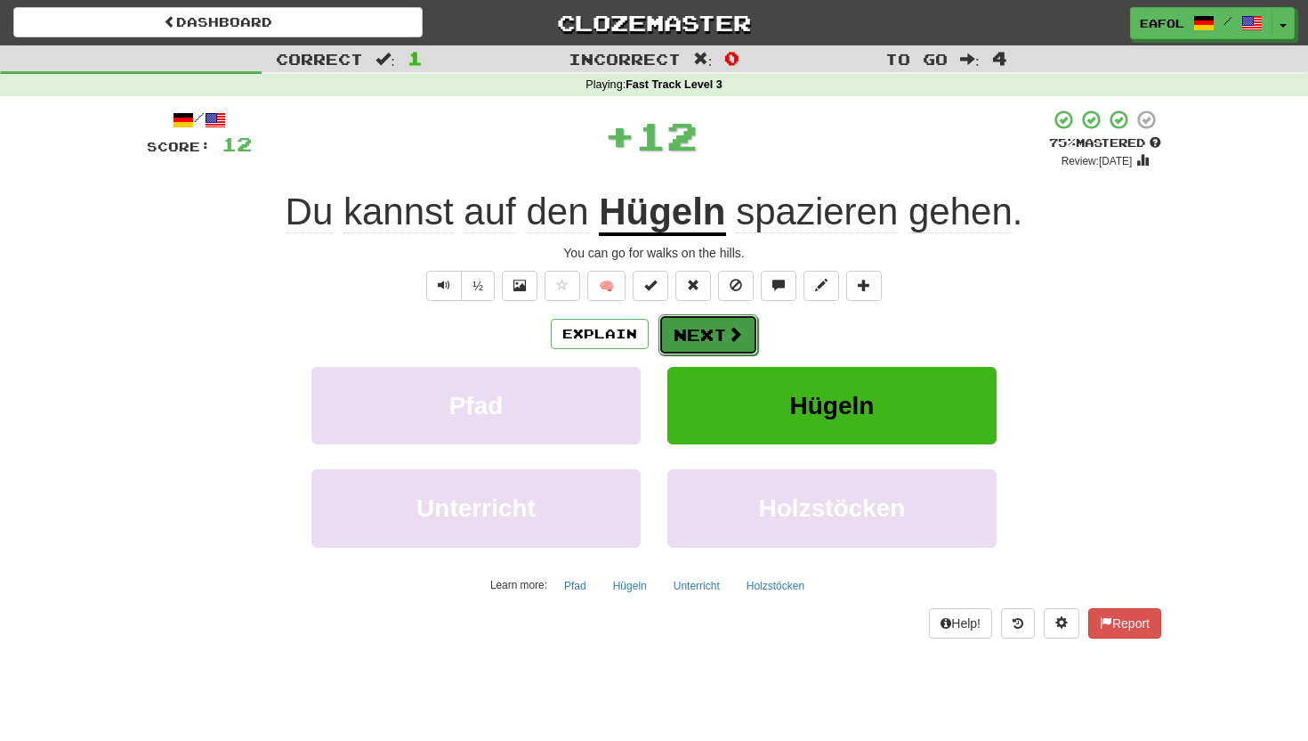
click at [703, 331] on button "Next" at bounding box center [709, 334] width 100 height 41
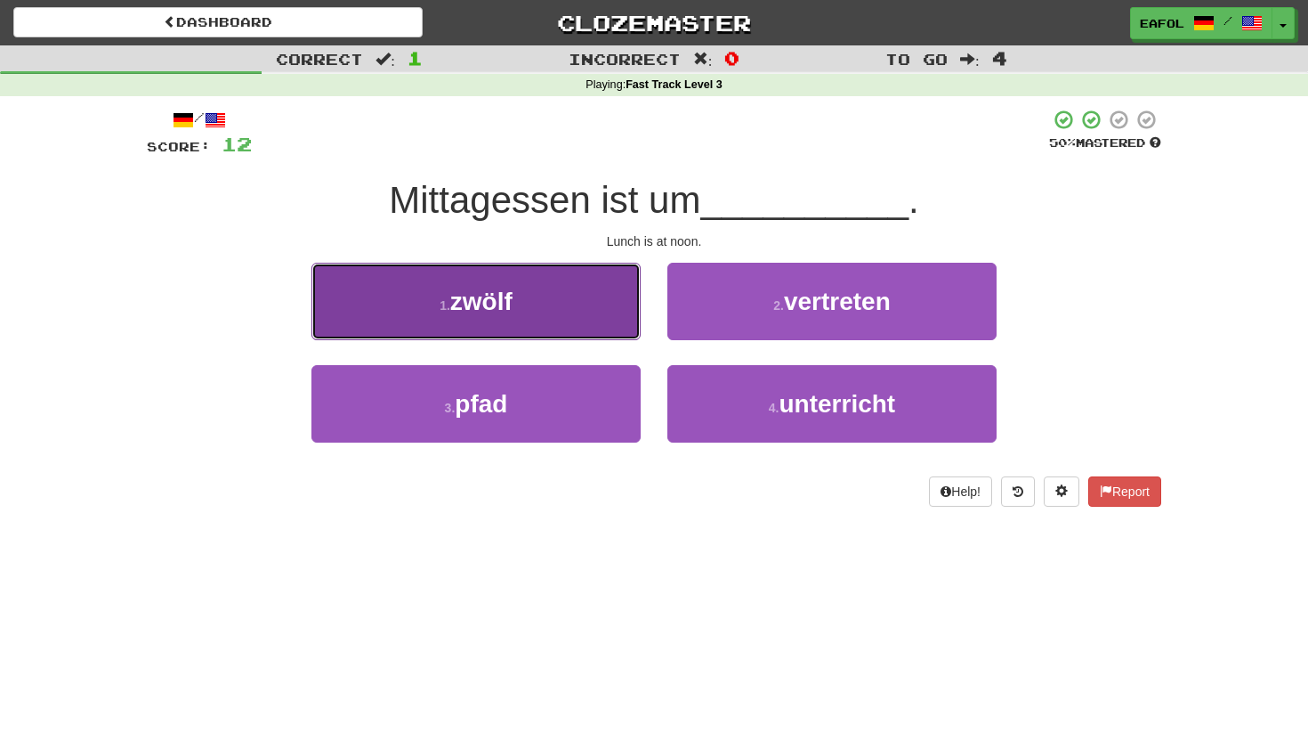
click at [519, 327] on button "1 . zwölf" at bounding box center [476, 301] width 329 height 77
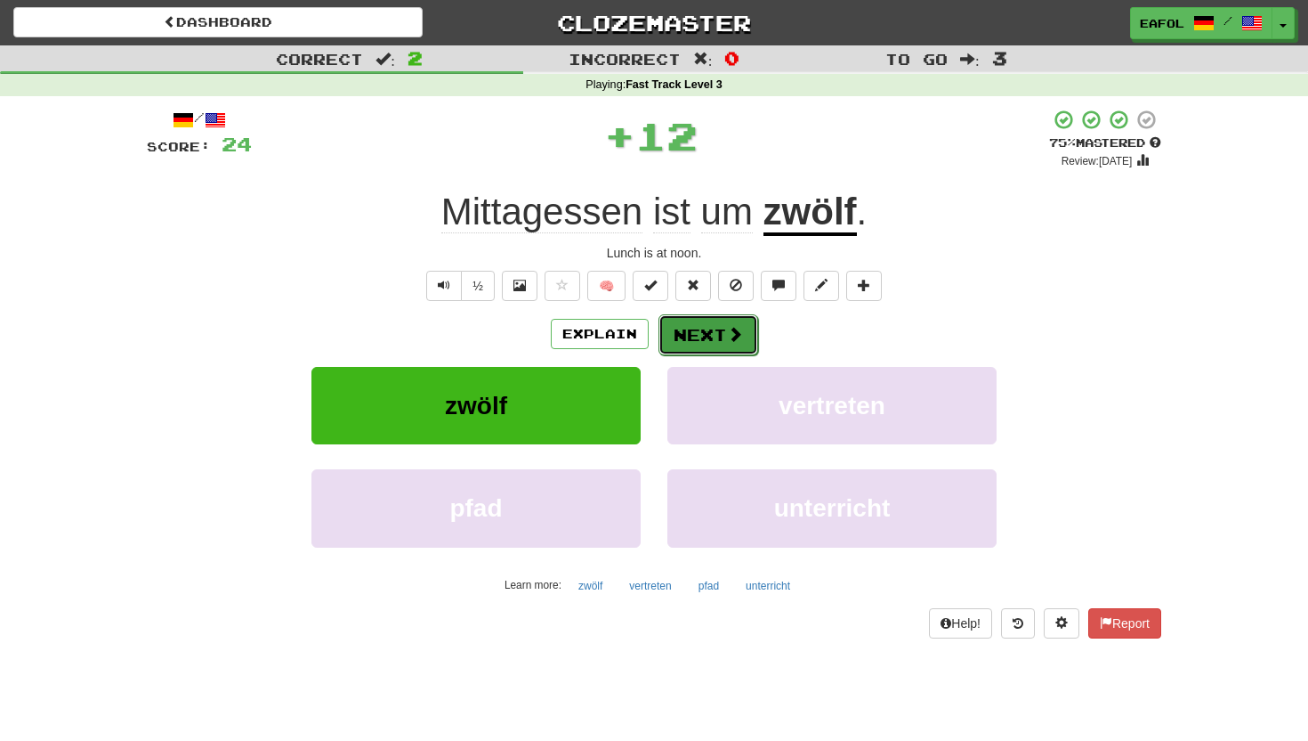
click at [692, 331] on button "Next" at bounding box center [709, 334] width 100 height 41
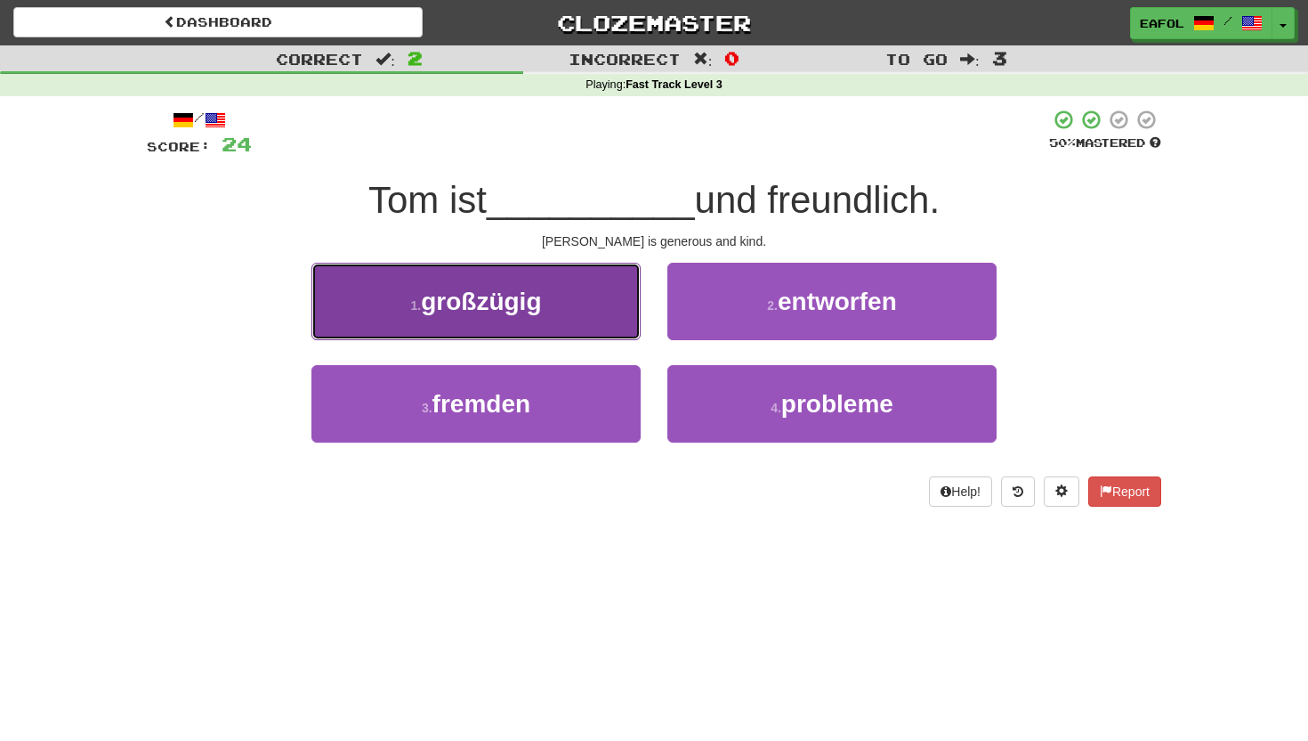
click at [511, 304] on span "großzügig" at bounding box center [481, 301] width 120 height 28
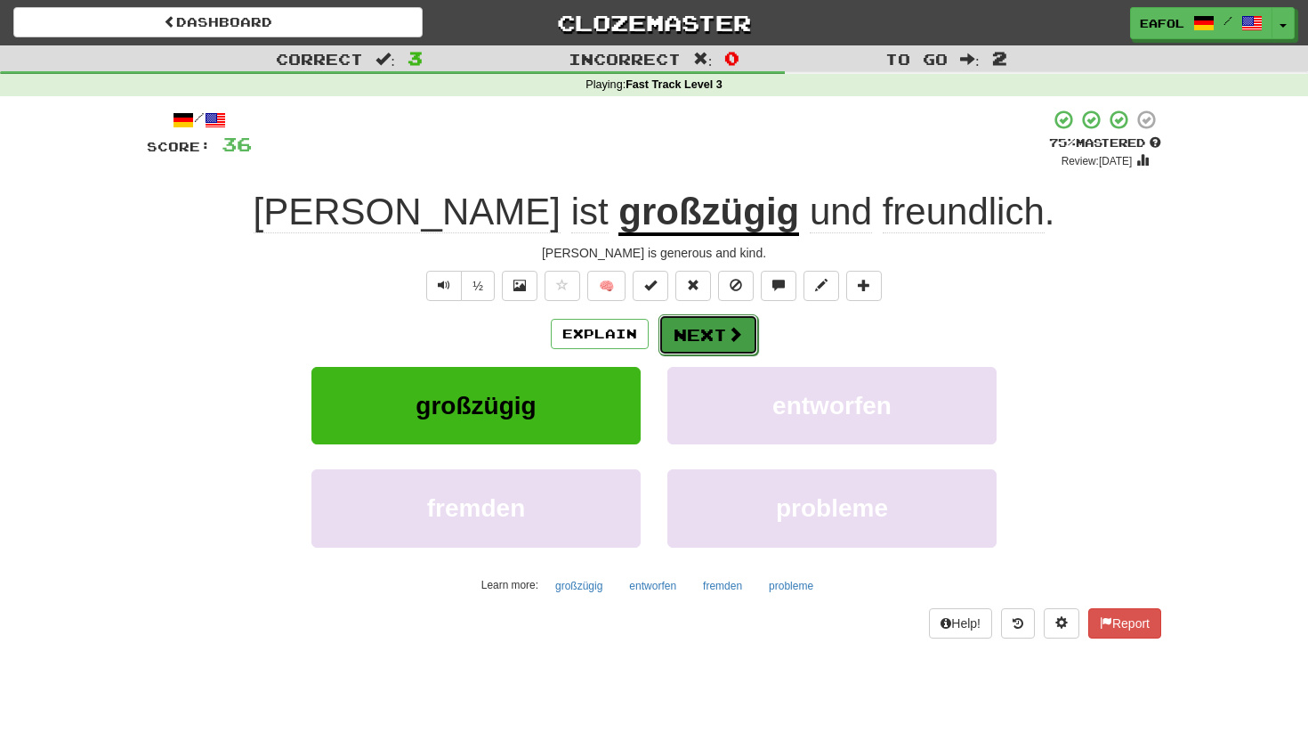
click at [708, 327] on button "Next" at bounding box center [709, 334] width 100 height 41
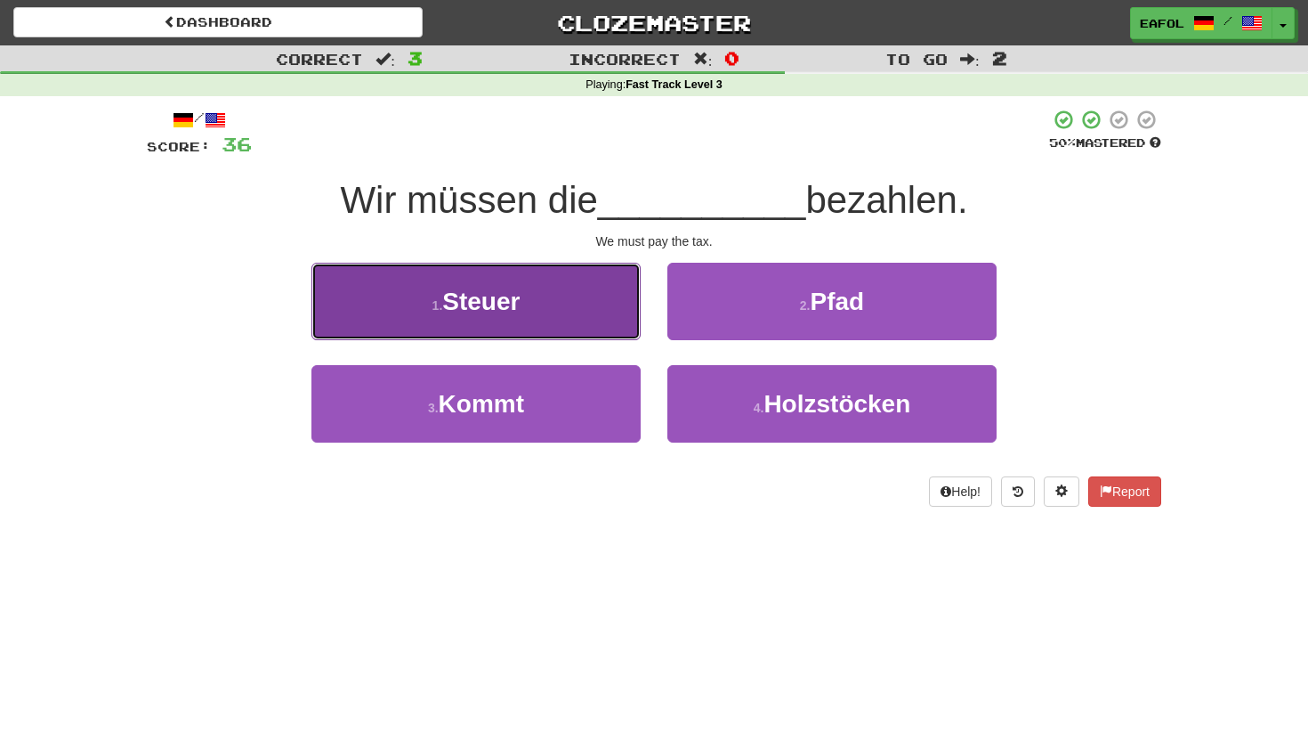
click at [524, 292] on button "1 . Steuer" at bounding box center [476, 301] width 329 height 77
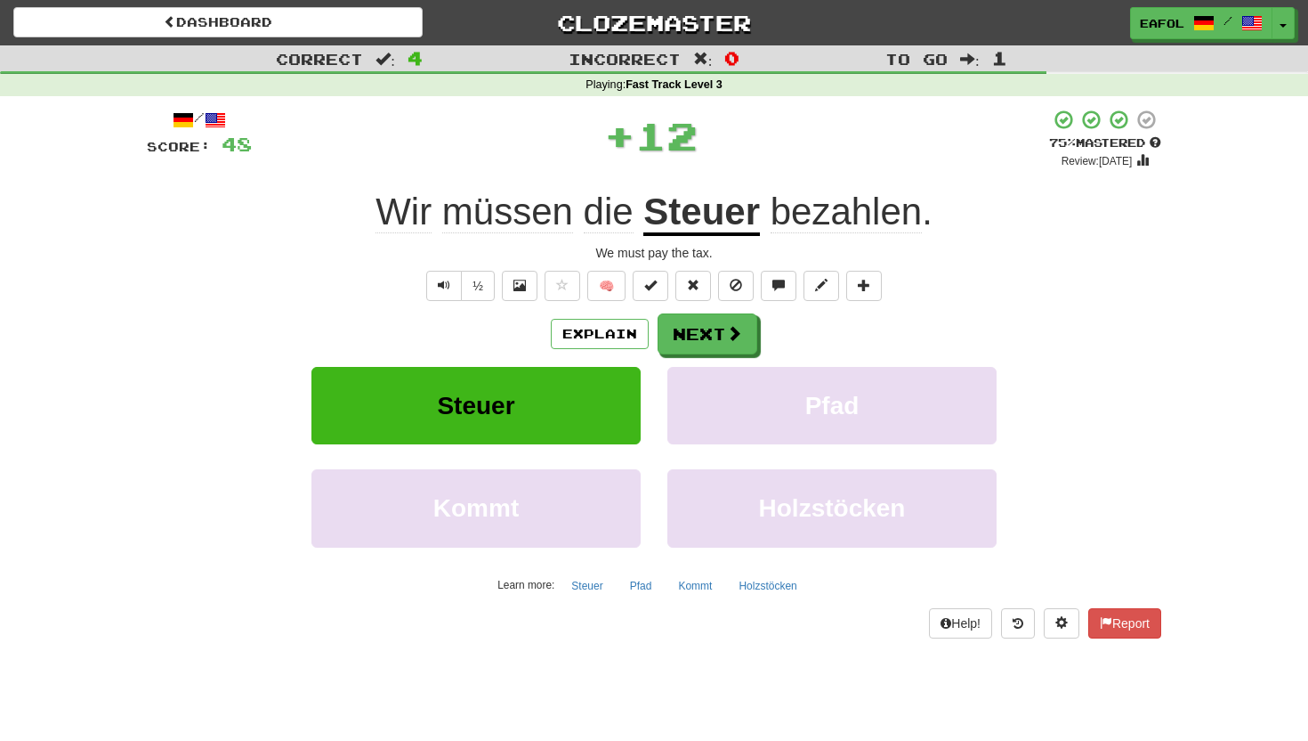
click at [714, 221] on u "Steuer" at bounding box center [702, 212] width 117 height 45
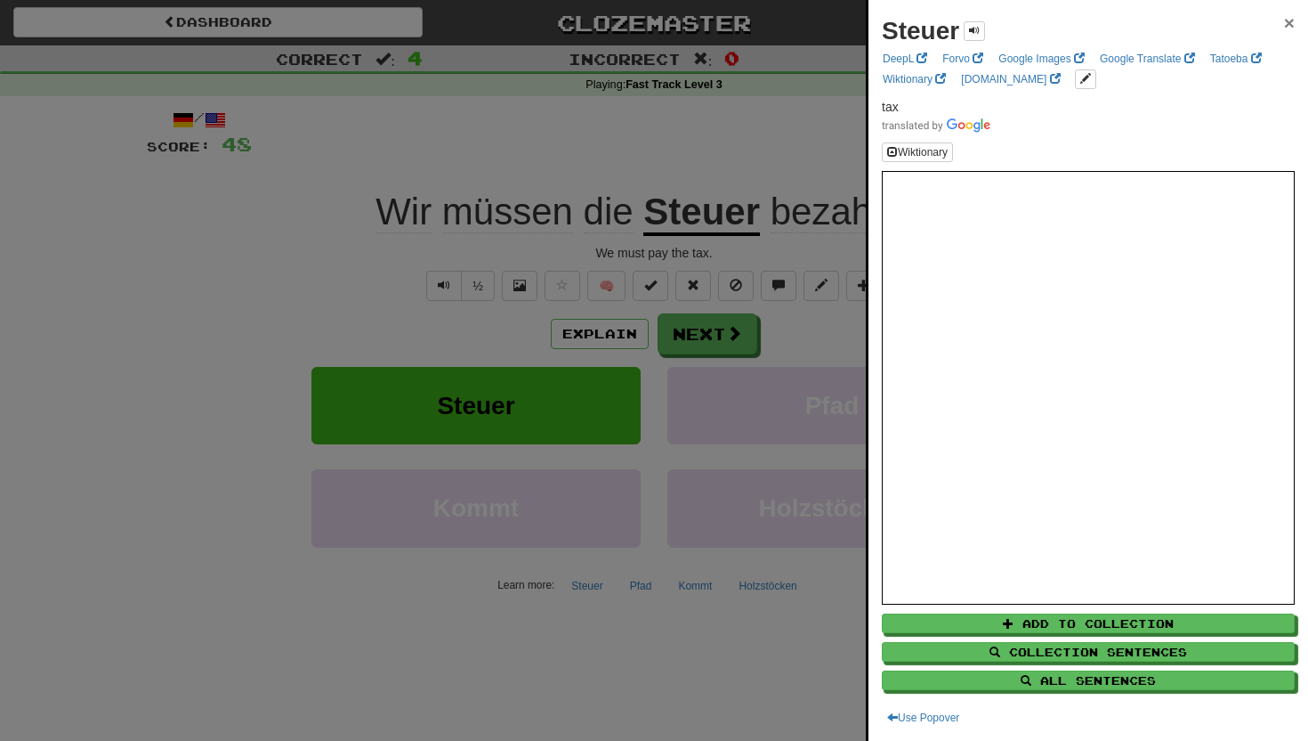
click at [1285, 21] on span "×" at bounding box center [1289, 22] width 11 height 20
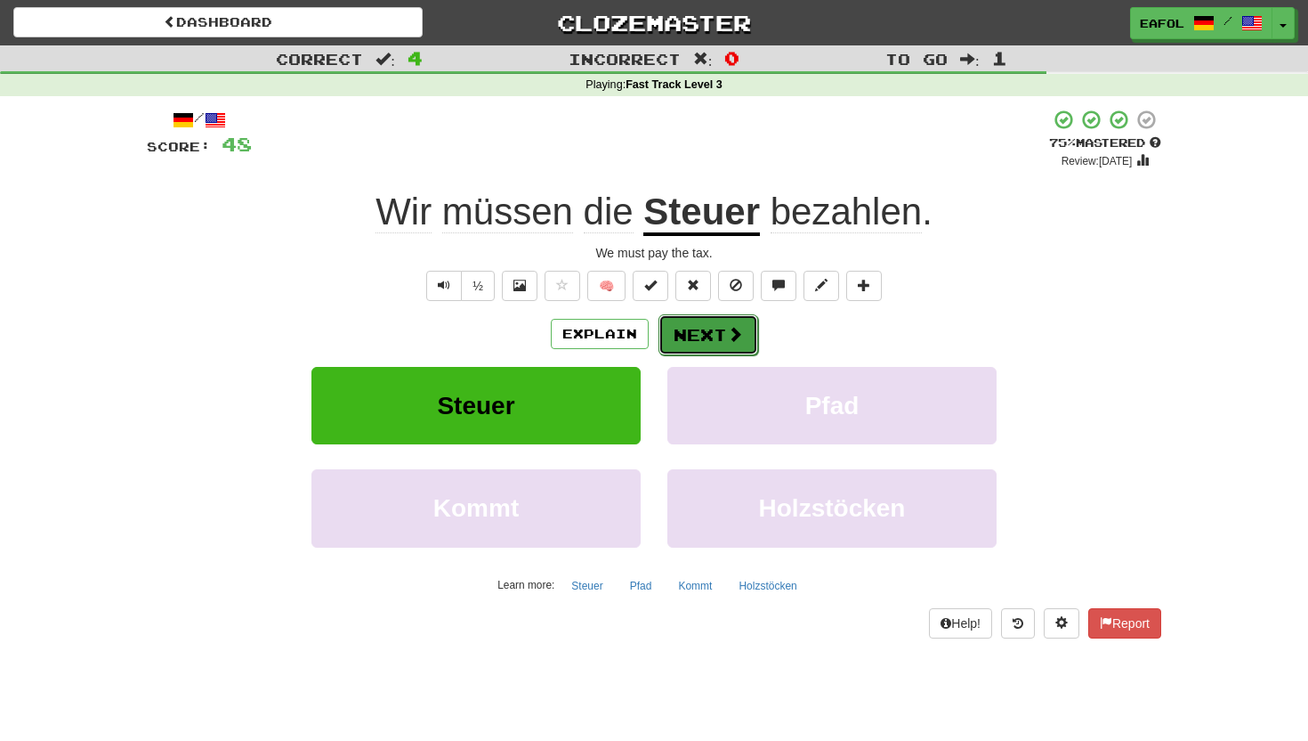
click at [695, 335] on button "Next" at bounding box center [709, 334] width 100 height 41
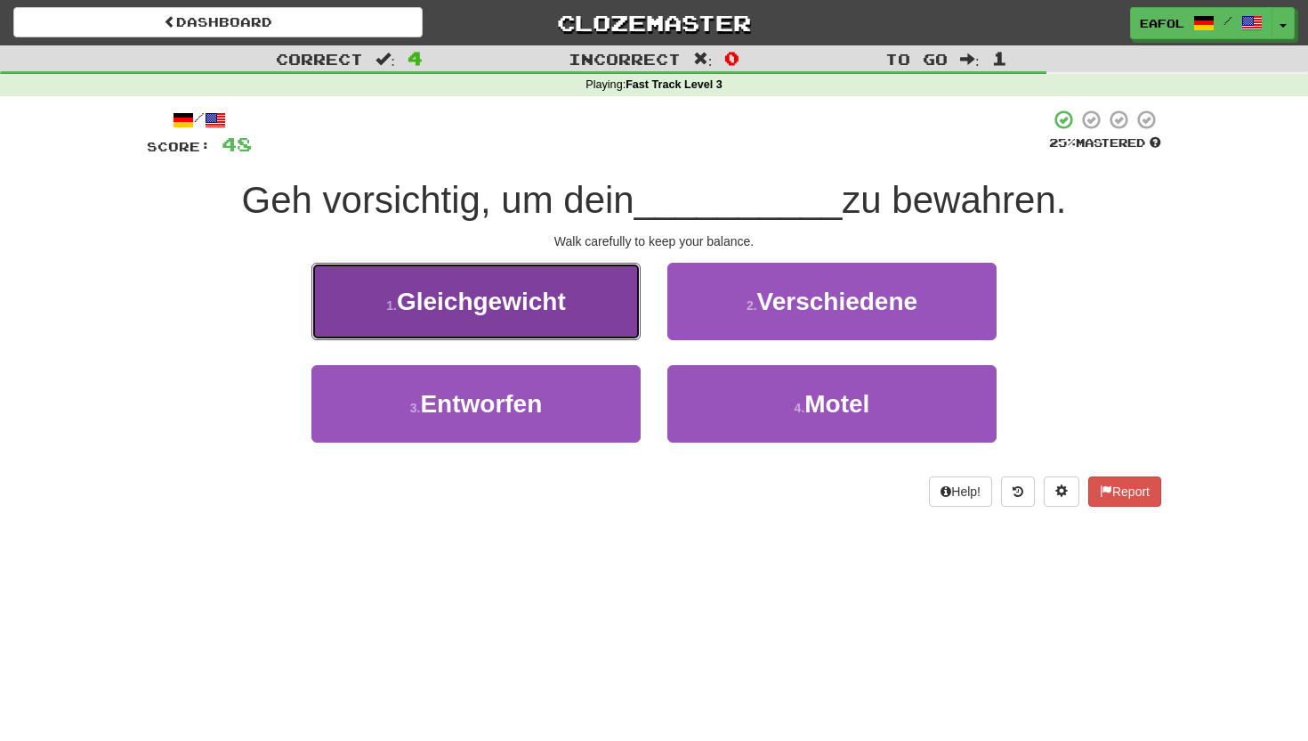
click at [459, 312] on span "Gleichgewicht" at bounding box center [481, 301] width 169 height 28
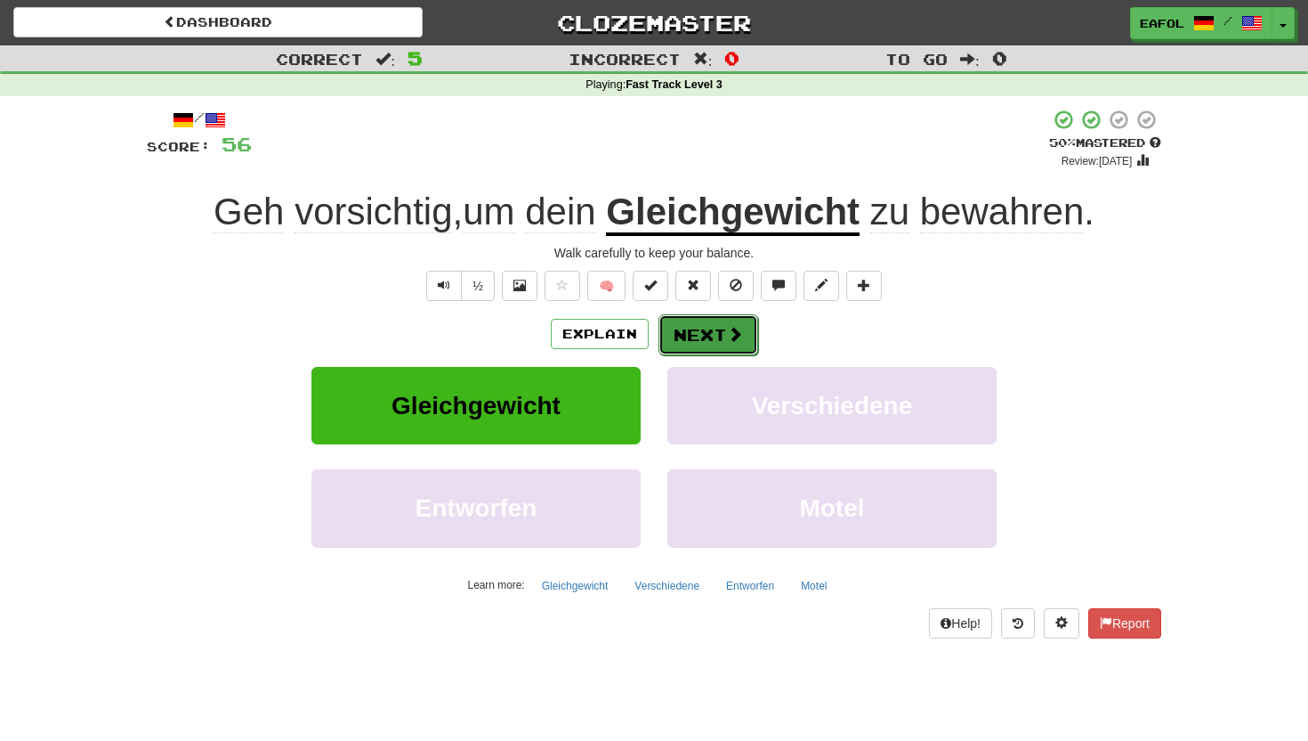
click at [735, 326] on span at bounding box center [735, 334] width 16 height 16
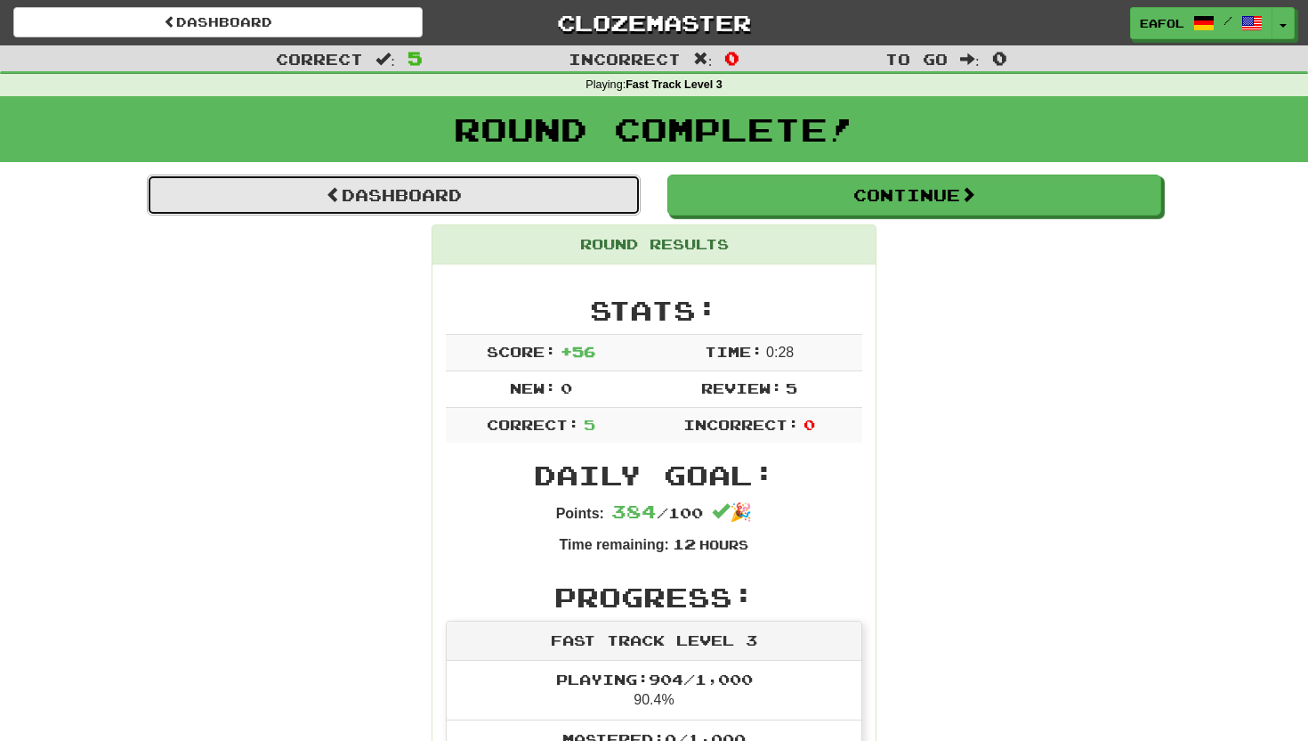
click at [521, 196] on link "Dashboard" at bounding box center [394, 194] width 494 height 41
